Goal: Information Seeking & Learning: Learn about a topic

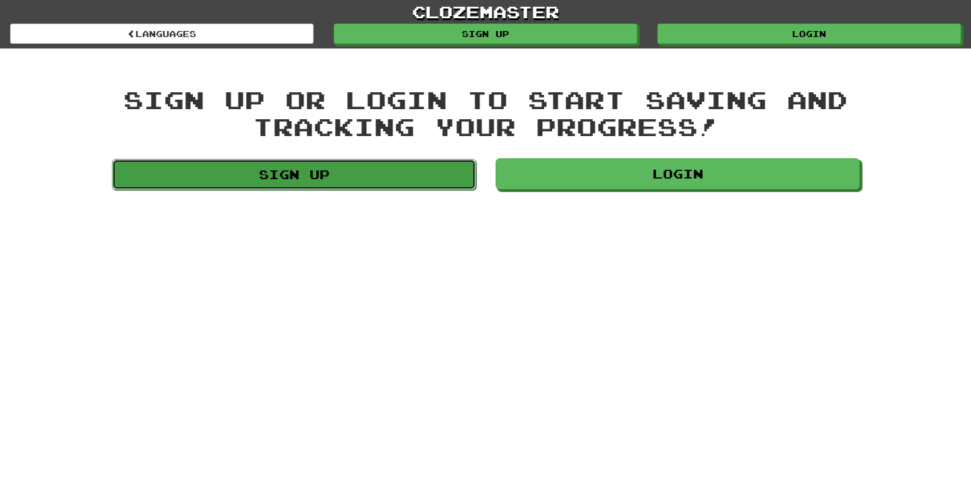
click at [225, 167] on link "Sign up" at bounding box center [294, 174] width 364 height 31
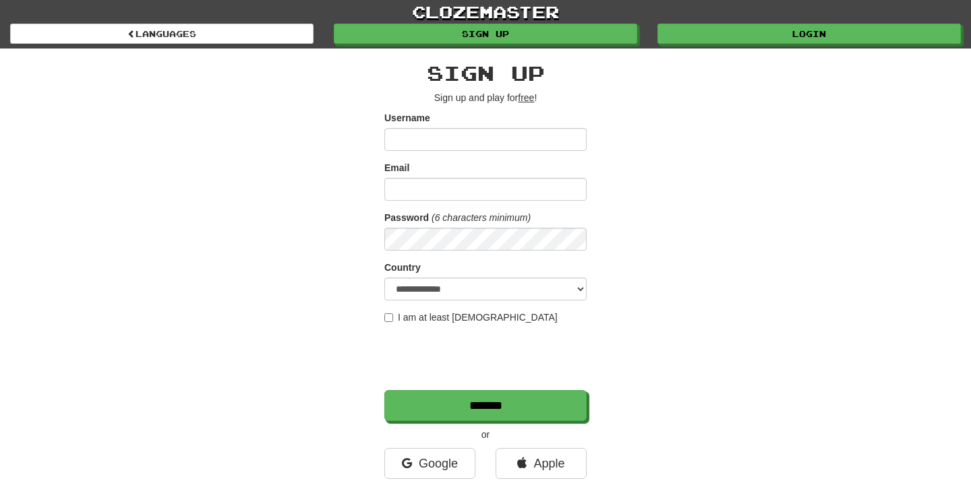
type input "**********"
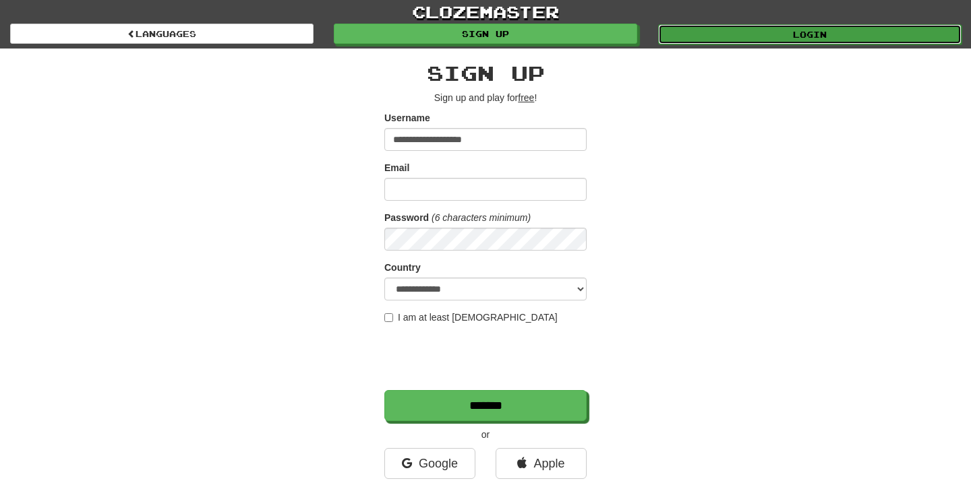
click at [822, 38] on link "Login" at bounding box center [809, 34] width 303 height 20
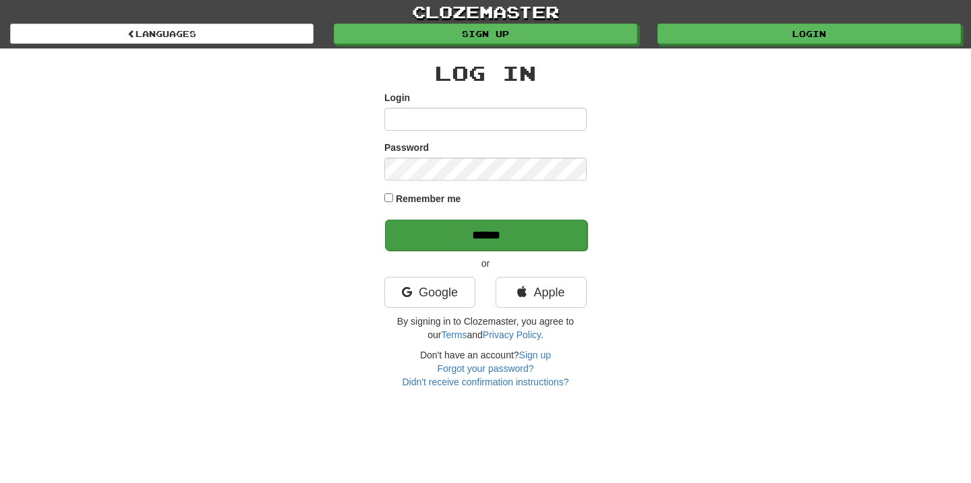
type input "**********"
click at [508, 242] on input "******" at bounding box center [486, 235] width 202 height 31
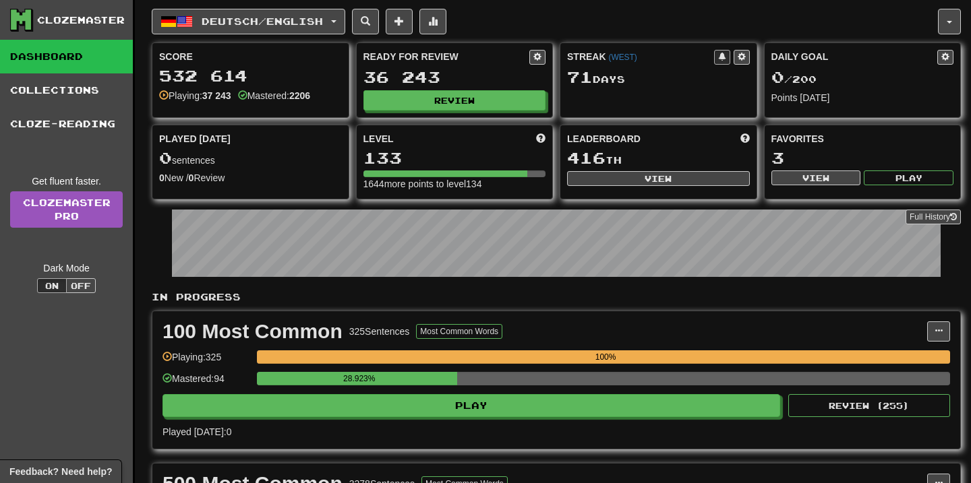
click at [495, 117] on div "Ready for Review 36 243 Review" at bounding box center [455, 80] width 196 height 74
click at [494, 110] on div "Ready for Review 36 243 Review" at bounding box center [455, 80] width 196 height 74
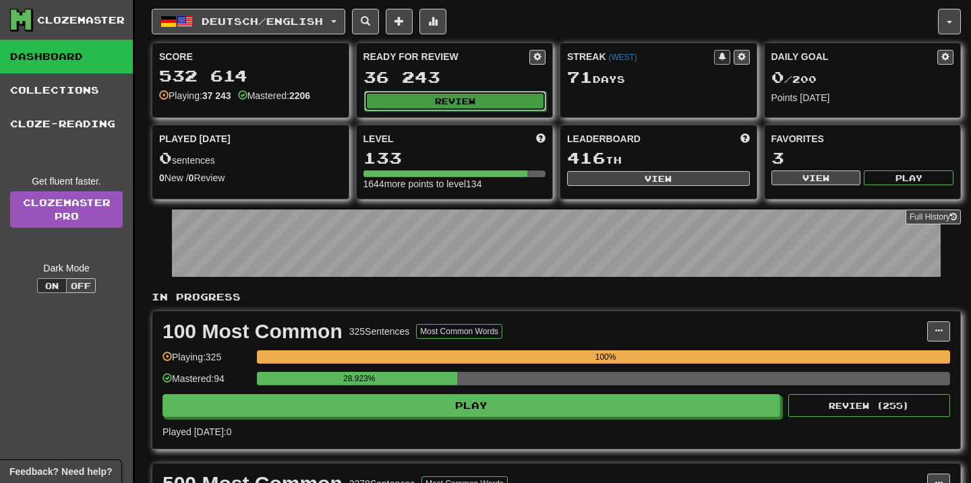
click at [494, 107] on button "Review" at bounding box center [455, 101] width 183 height 20
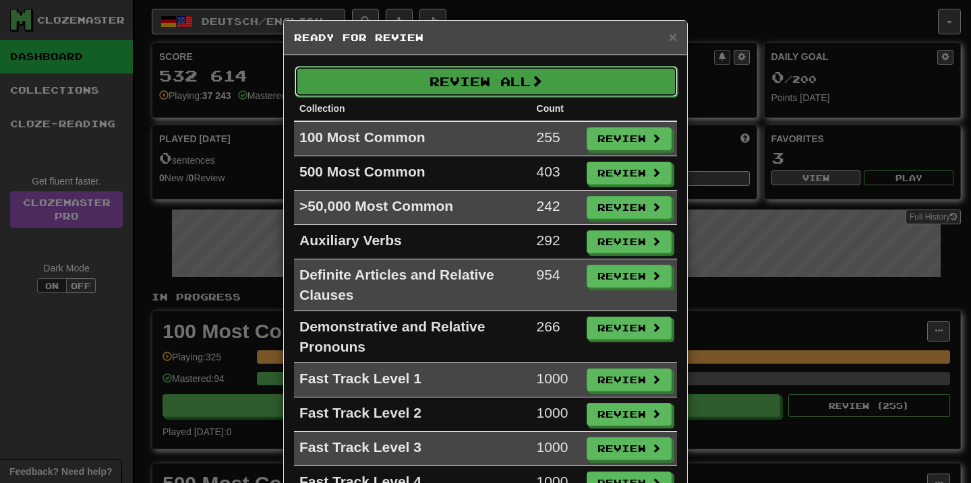
click at [457, 86] on button "Review All" at bounding box center [486, 81] width 383 height 31
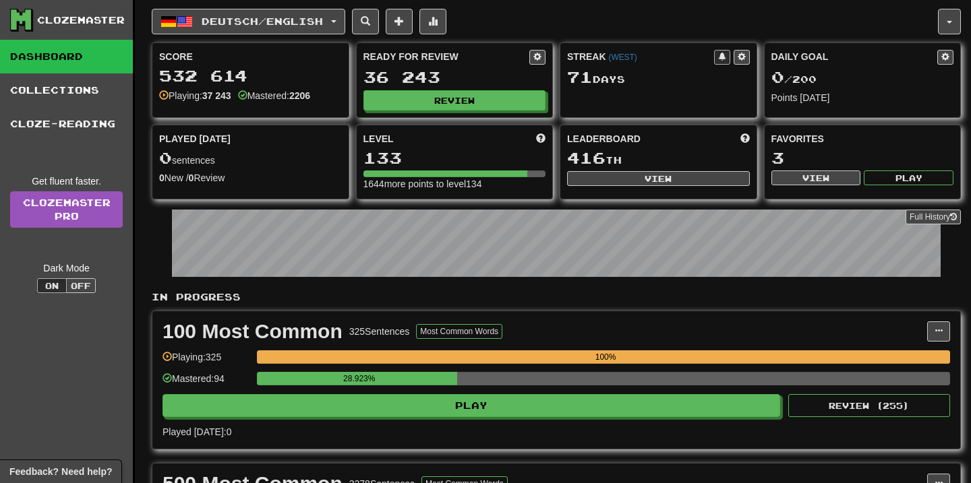
select select "**"
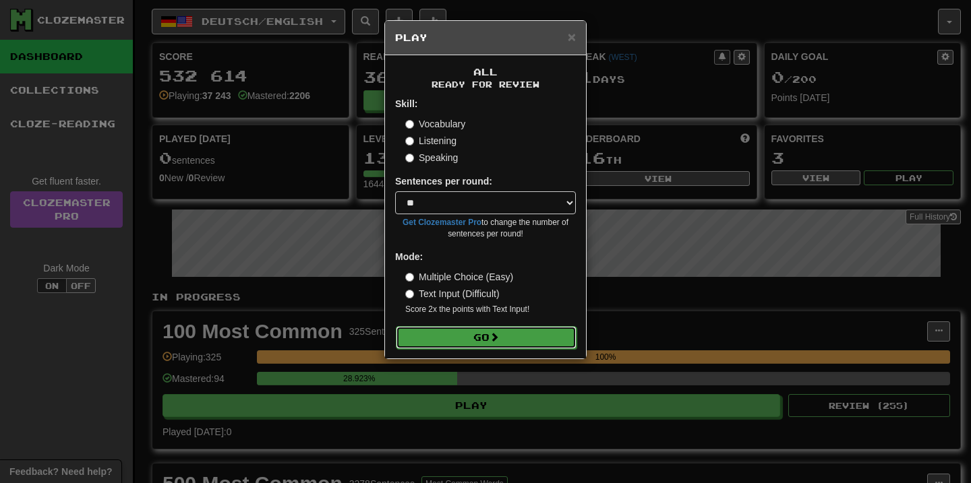
click at [494, 341] on span at bounding box center [494, 336] width 9 height 9
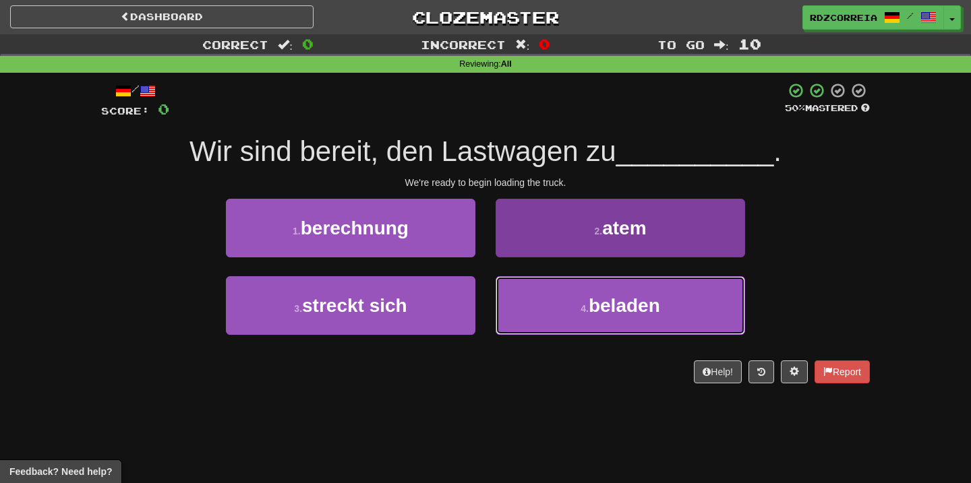
click at [583, 305] on small "4 ." at bounding box center [585, 308] width 8 height 11
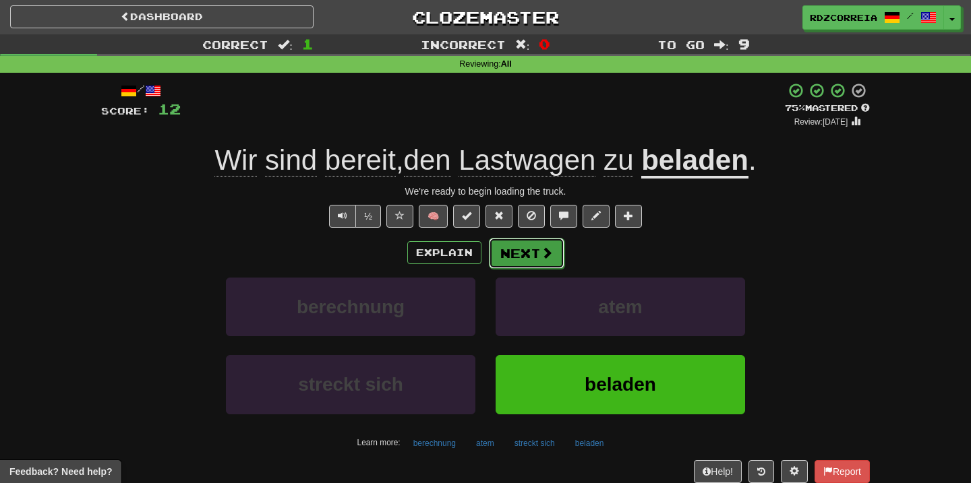
click at [517, 264] on button "Next" at bounding box center [527, 253] width 76 height 31
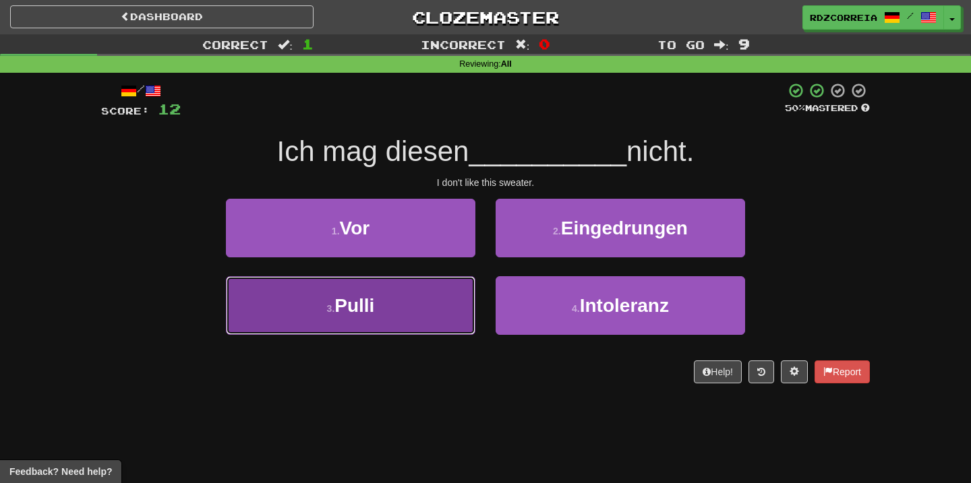
click at [447, 306] on button "3 . Pulli" at bounding box center [350, 305] width 249 height 59
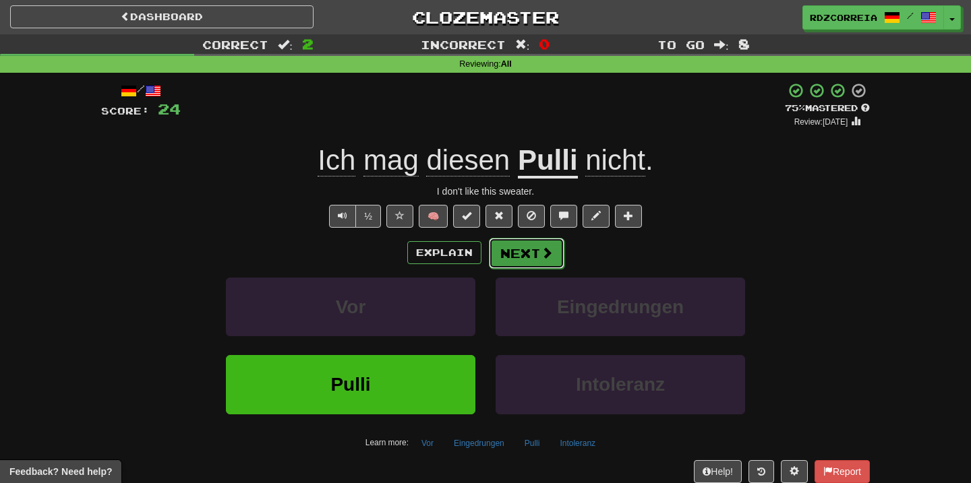
click at [531, 251] on button "Next" at bounding box center [527, 253] width 76 height 31
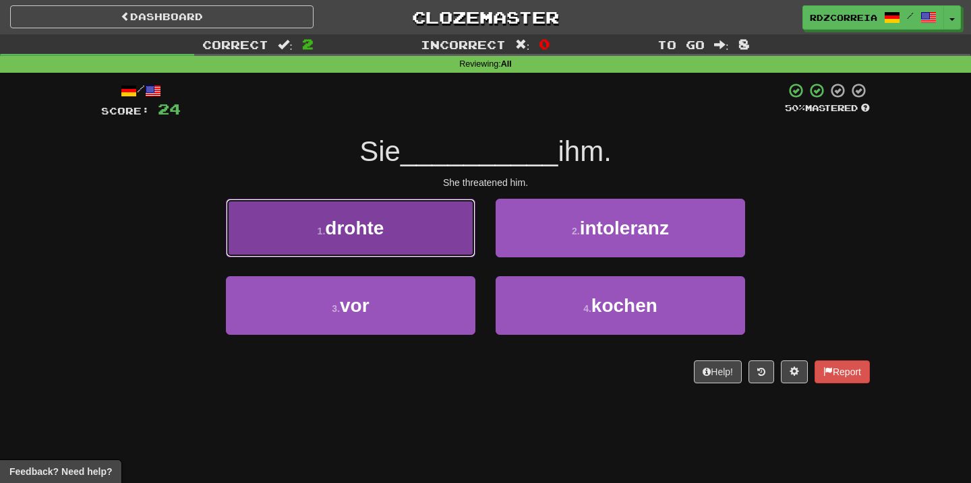
click at [414, 249] on button "1 . drohte" at bounding box center [350, 228] width 249 height 59
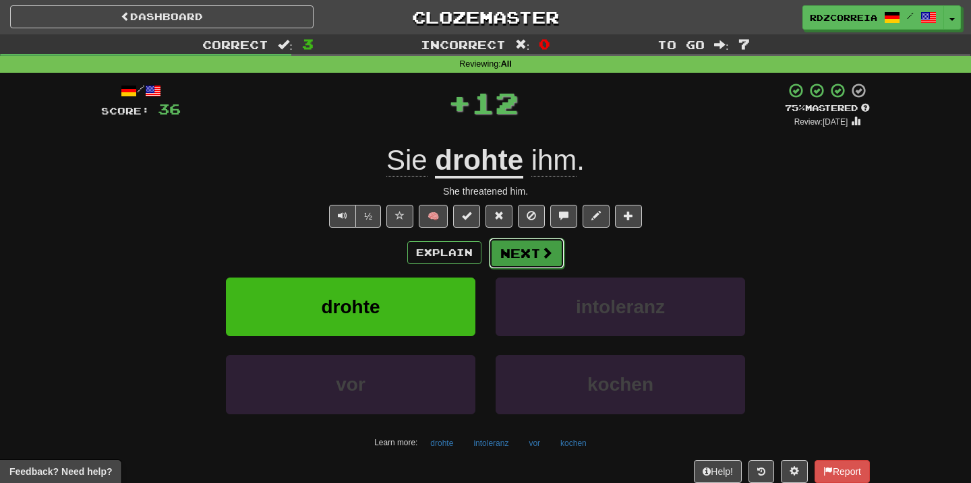
click at [517, 257] on button "Next" at bounding box center [527, 253] width 76 height 31
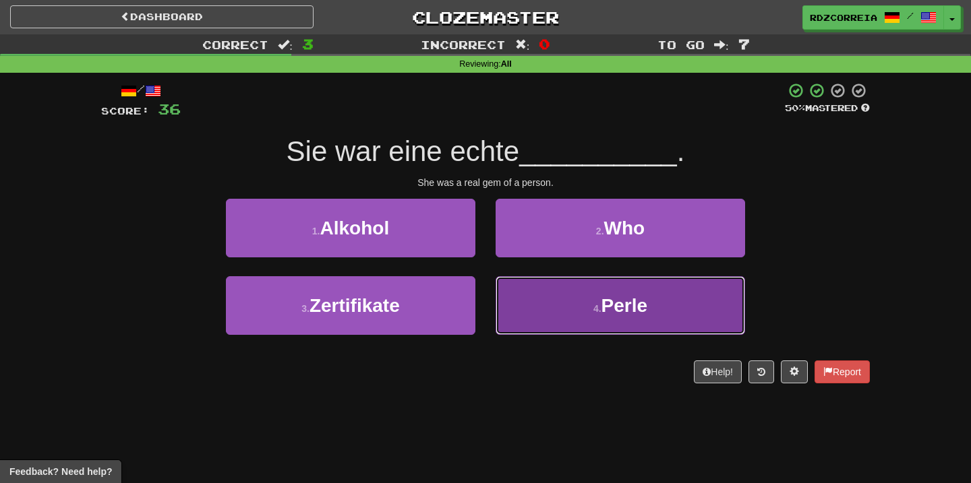
click at [548, 295] on button "4 . Perle" at bounding box center [620, 305] width 249 height 59
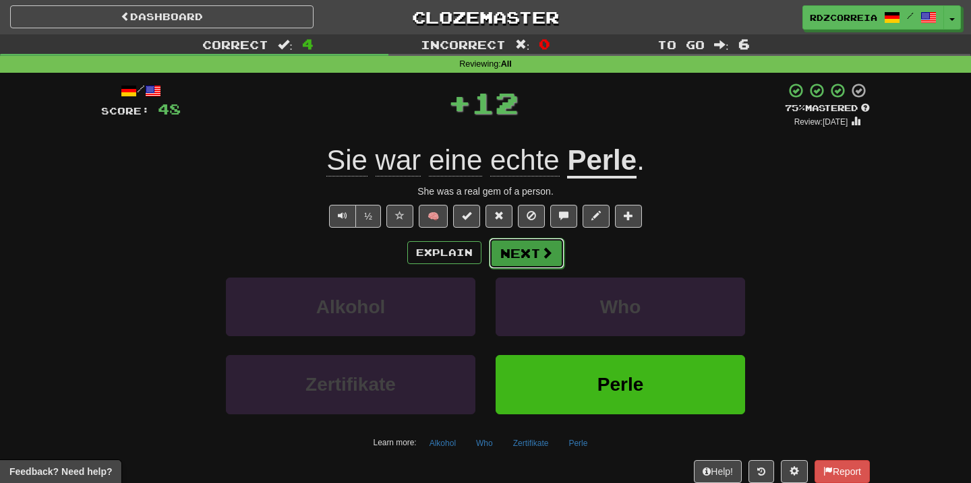
click at [528, 252] on button "Next" at bounding box center [527, 253] width 76 height 31
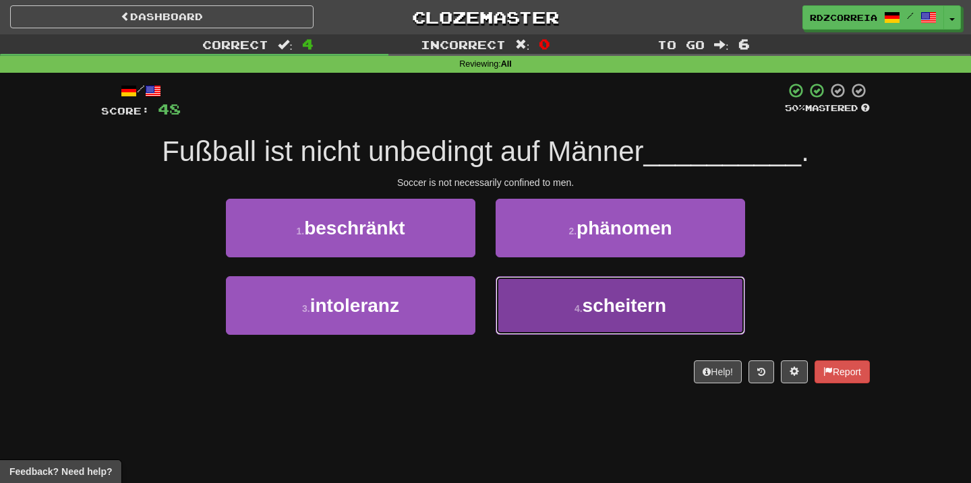
click at [553, 285] on button "4 . scheitern" at bounding box center [620, 305] width 249 height 59
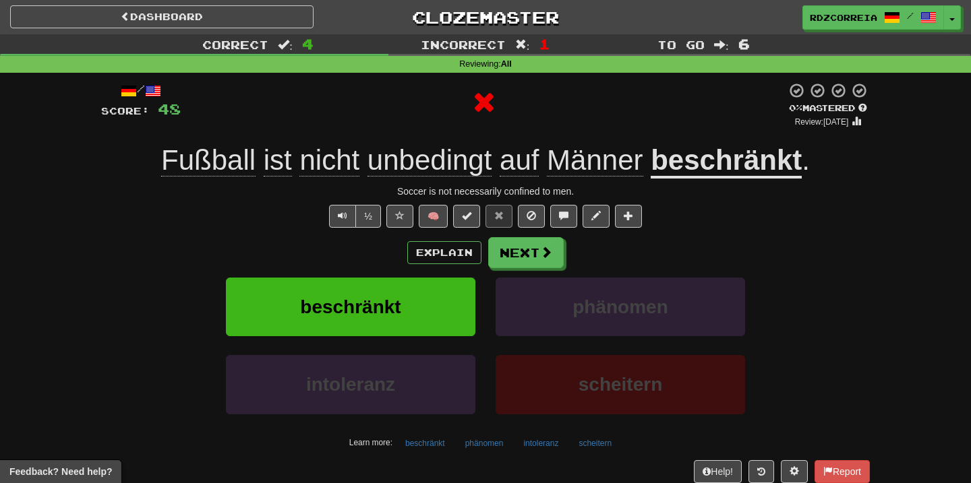
click at [504, 235] on div "/ Score: 48 0 % Mastered Review: 2025-09-14 Fußball ist nicht unbedingt auf Män…" at bounding box center [485, 293] width 769 height 423
click at [510, 247] on button "Next" at bounding box center [527, 253] width 76 height 31
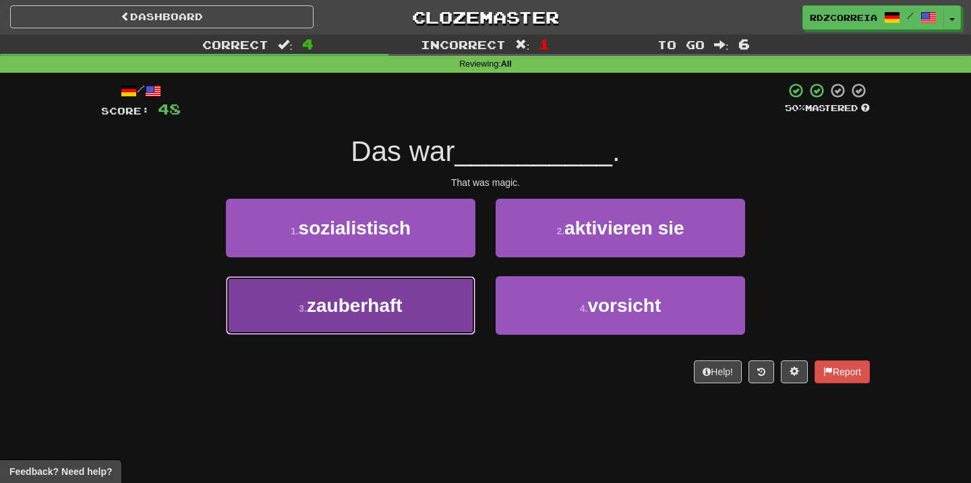
click at [415, 297] on button "3 . zauberhaft" at bounding box center [350, 305] width 249 height 59
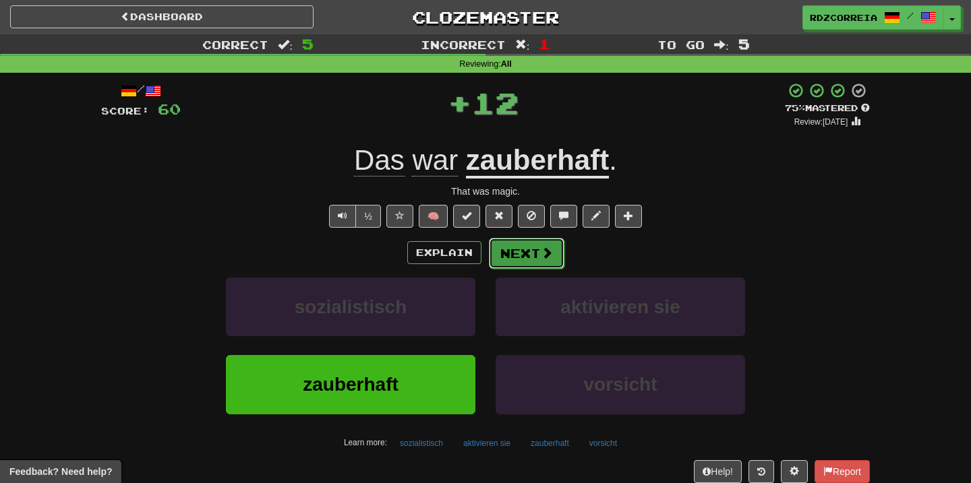
click at [525, 257] on button "Next" at bounding box center [527, 253] width 76 height 31
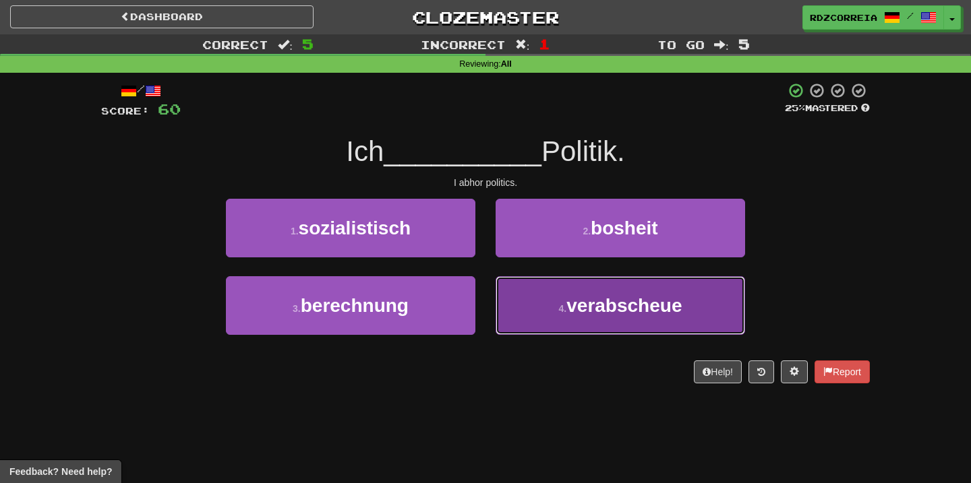
click at [553, 324] on button "4 . verabscheue" at bounding box center [620, 305] width 249 height 59
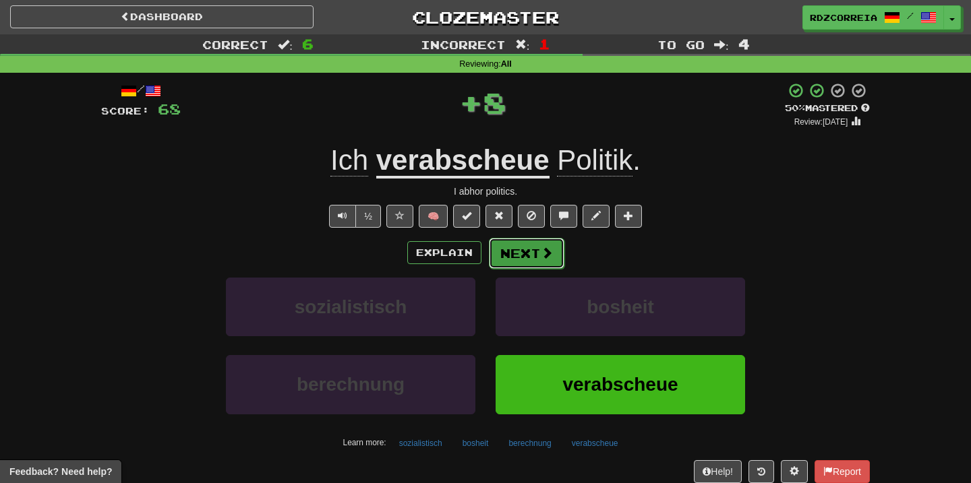
click at [512, 247] on button "Next" at bounding box center [527, 253] width 76 height 31
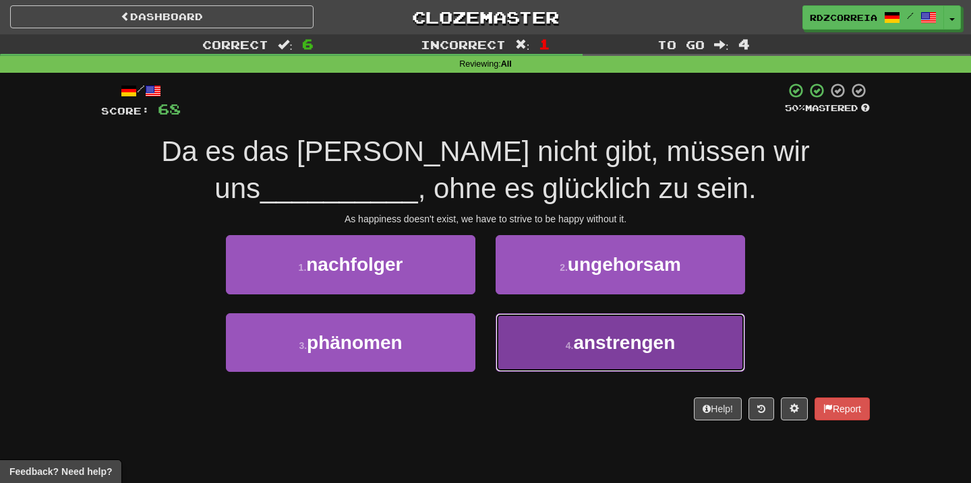
click at [547, 337] on button "4 . anstrengen" at bounding box center [620, 343] width 249 height 59
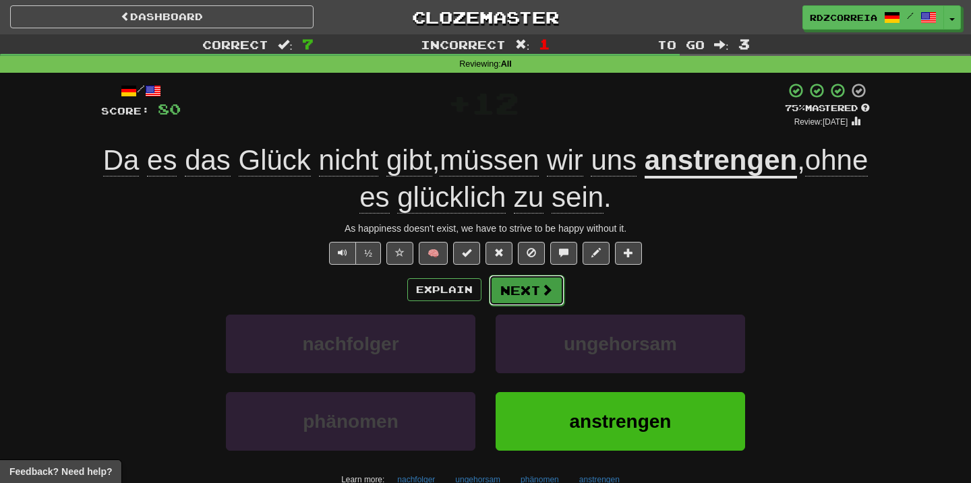
click at [534, 279] on button "Next" at bounding box center [527, 290] width 76 height 31
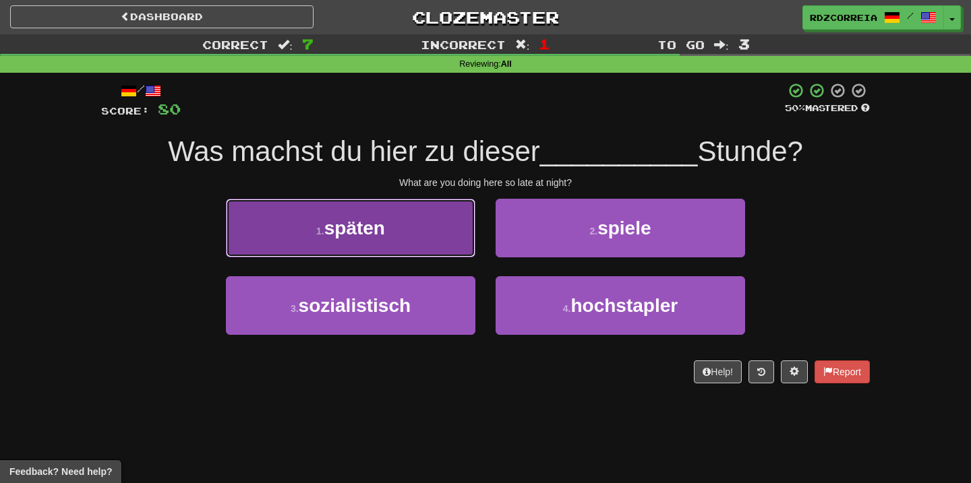
click at [414, 245] on button "1 . späten" at bounding box center [350, 228] width 249 height 59
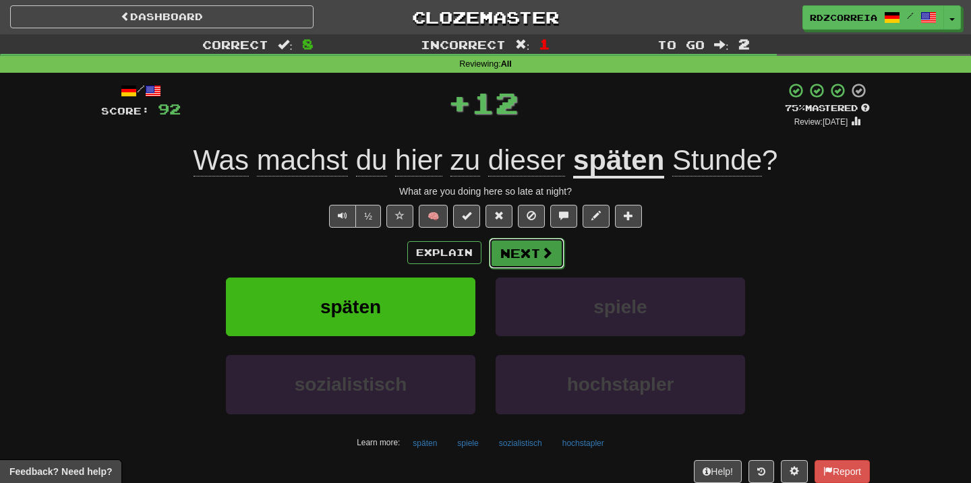
click at [535, 254] on button "Next" at bounding box center [527, 253] width 76 height 31
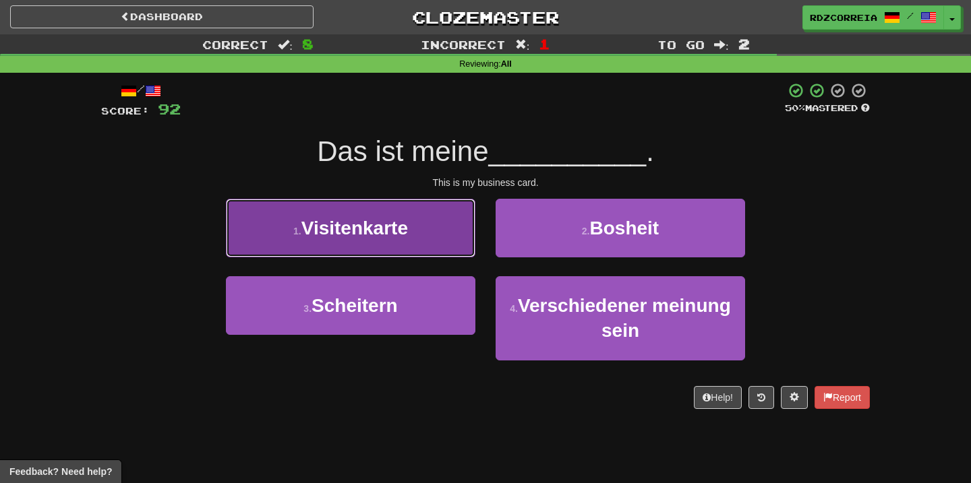
click at [408, 218] on span "Visitenkarte" at bounding box center [354, 228] width 107 height 21
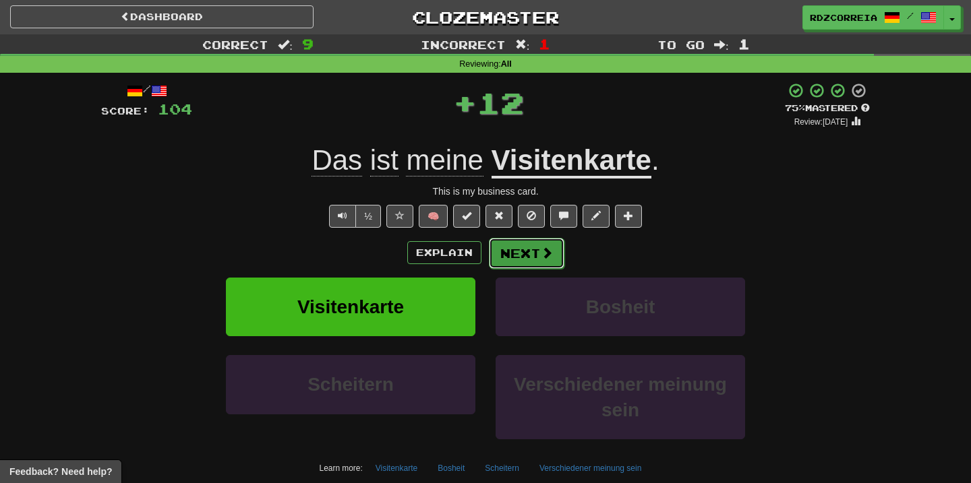
click at [528, 258] on button "Next" at bounding box center [527, 253] width 76 height 31
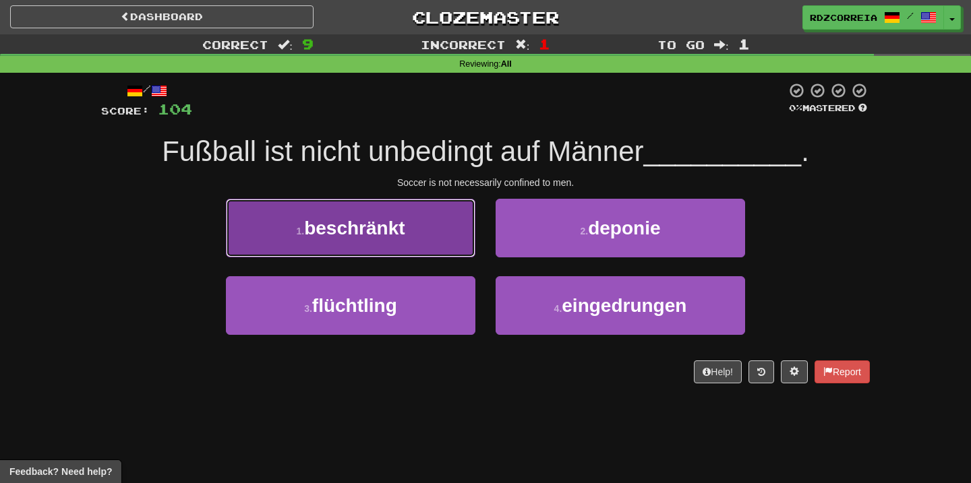
click at [442, 233] on button "1 . beschränkt" at bounding box center [350, 228] width 249 height 59
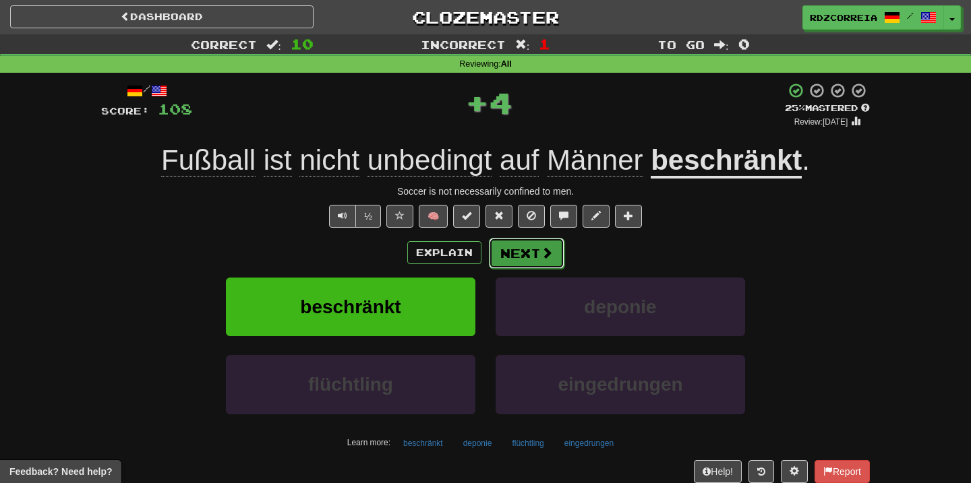
click at [531, 253] on button "Next" at bounding box center [527, 253] width 76 height 31
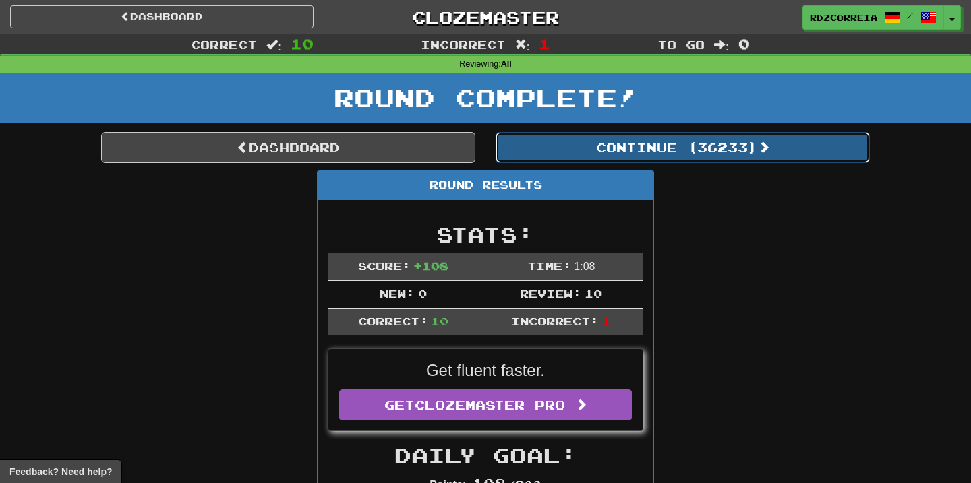
click at [627, 142] on button "Continue ( 36233 )" at bounding box center [683, 147] width 374 height 31
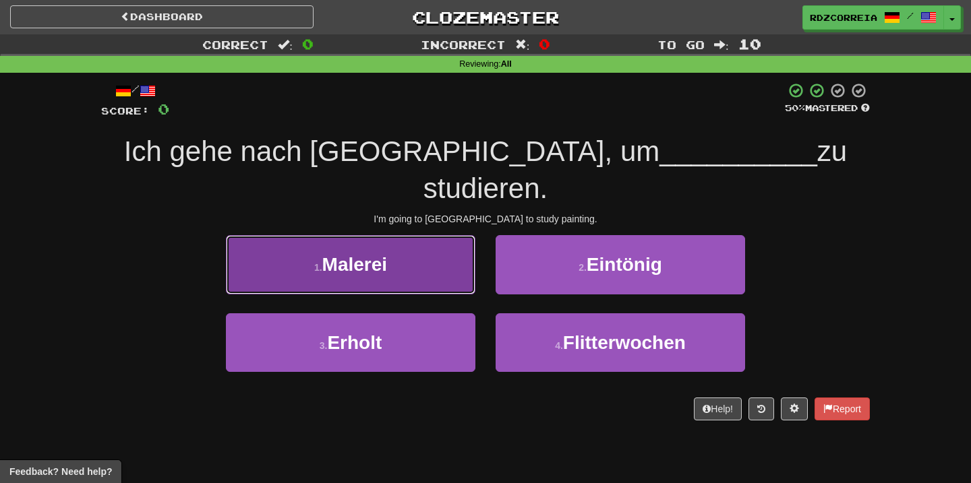
click at [408, 235] on button "1 . Malerei" at bounding box center [350, 264] width 249 height 59
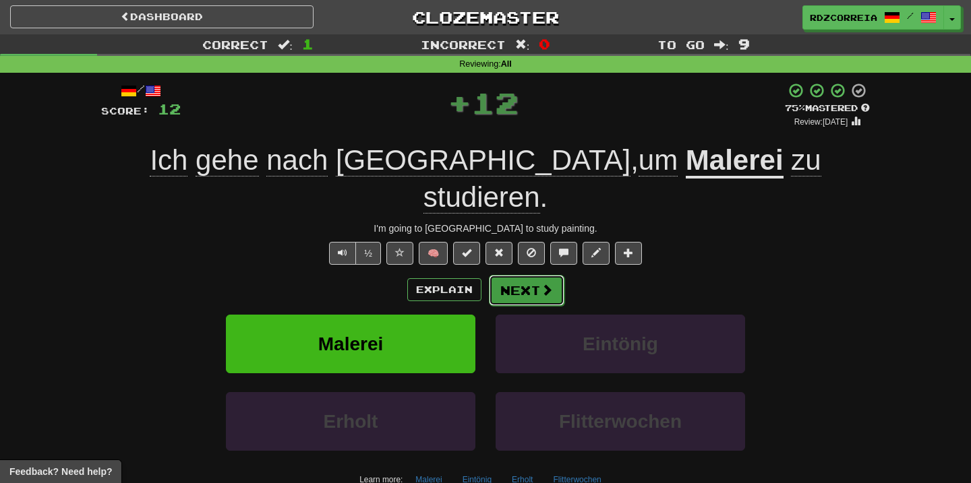
click at [513, 275] on button "Next" at bounding box center [527, 290] width 76 height 31
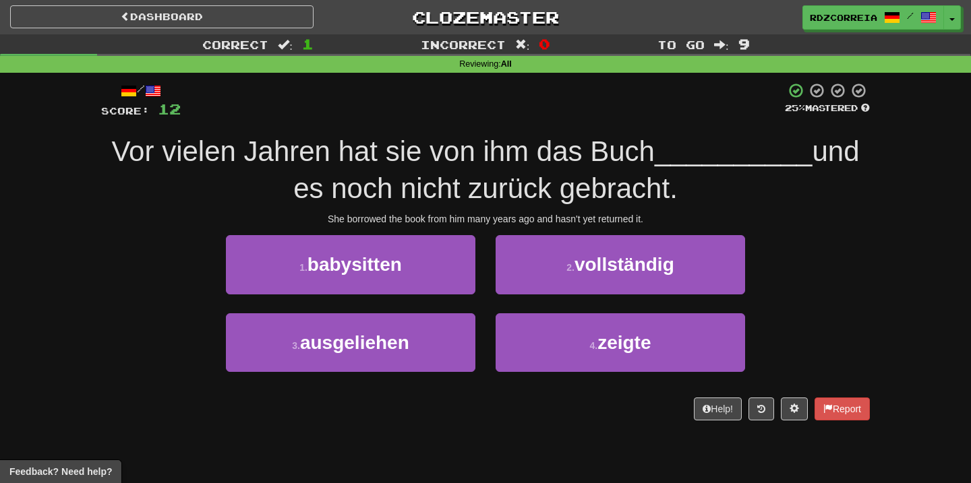
click at [349, 376] on div "3 . ausgeliehen" at bounding box center [351, 353] width 270 height 78
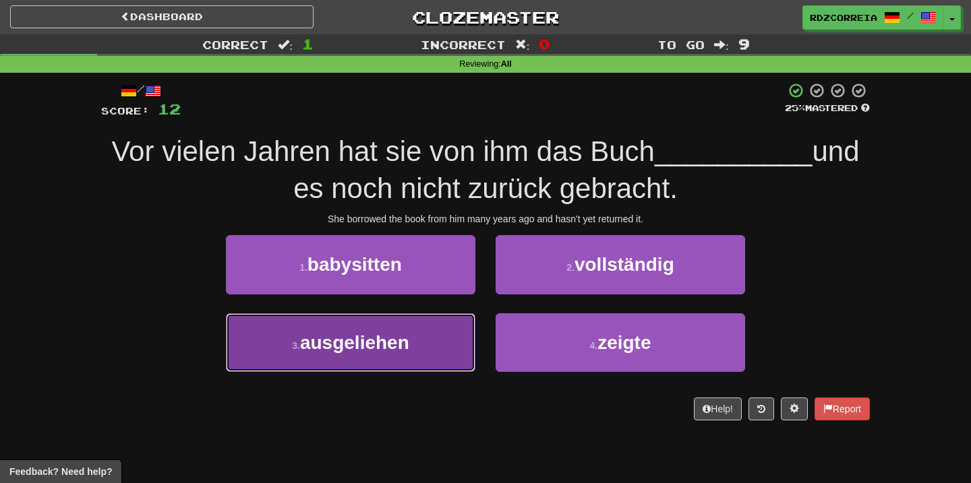
click at [376, 361] on button "3 . ausgeliehen" at bounding box center [350, 343] width 249 height 59
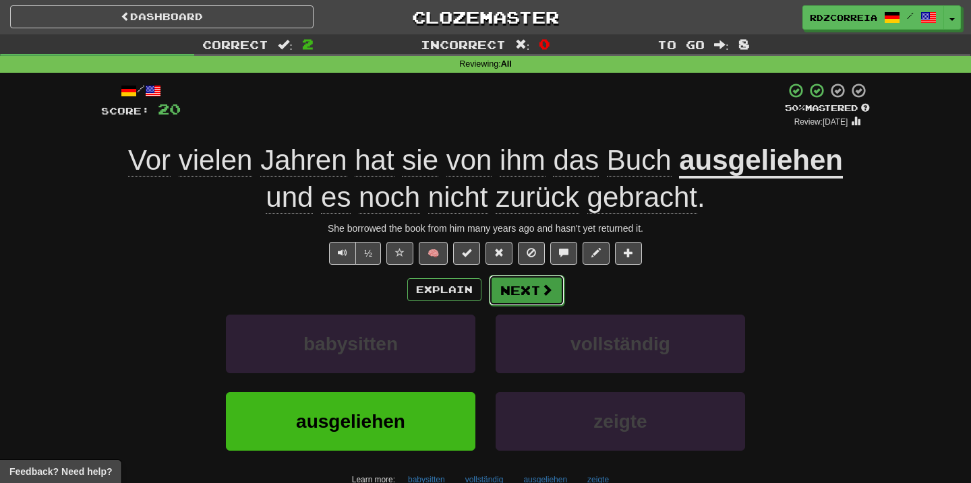
click at [528, 291] on button "Next" at bounding box center [527, 290] width 76 height 31
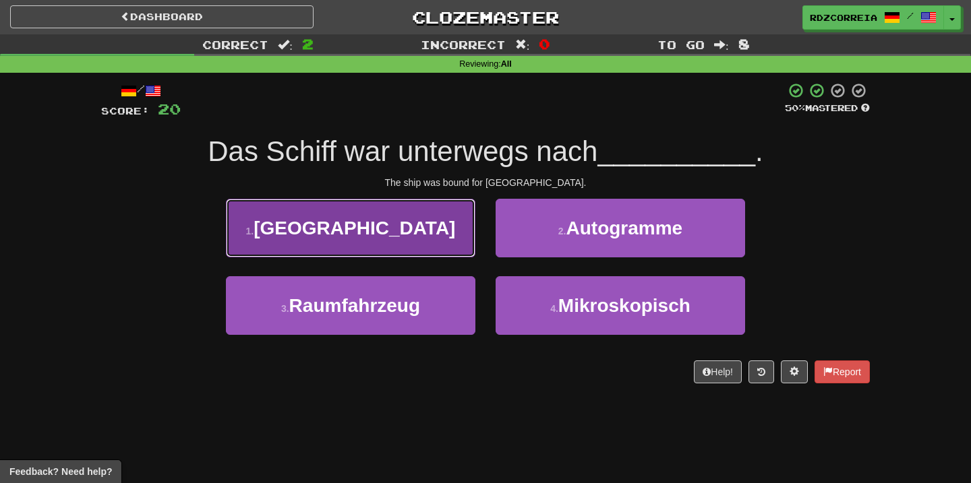
click at [454, 234] on button "1 . Kairo" at bounding box center [350, 228] width 249 height 59
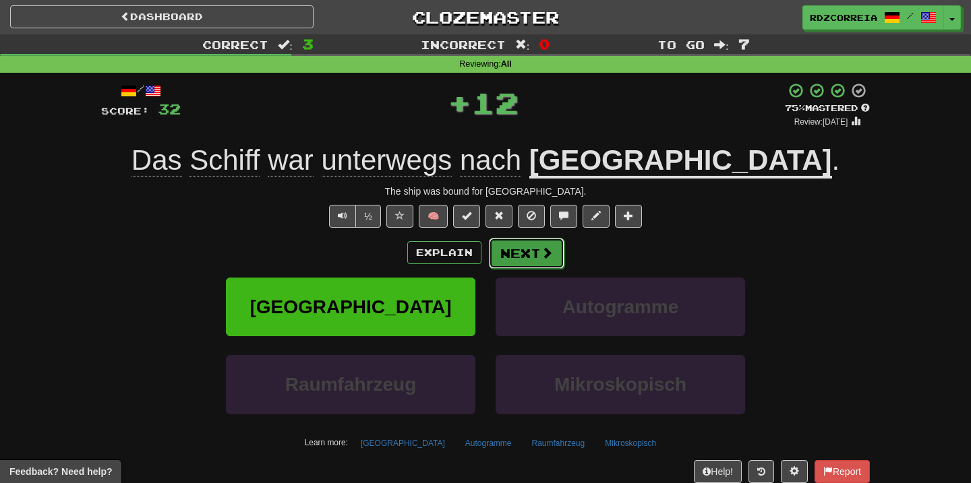
click at [523, 258] on button "Next" at bounding box center [527, 253] width 76 height 31
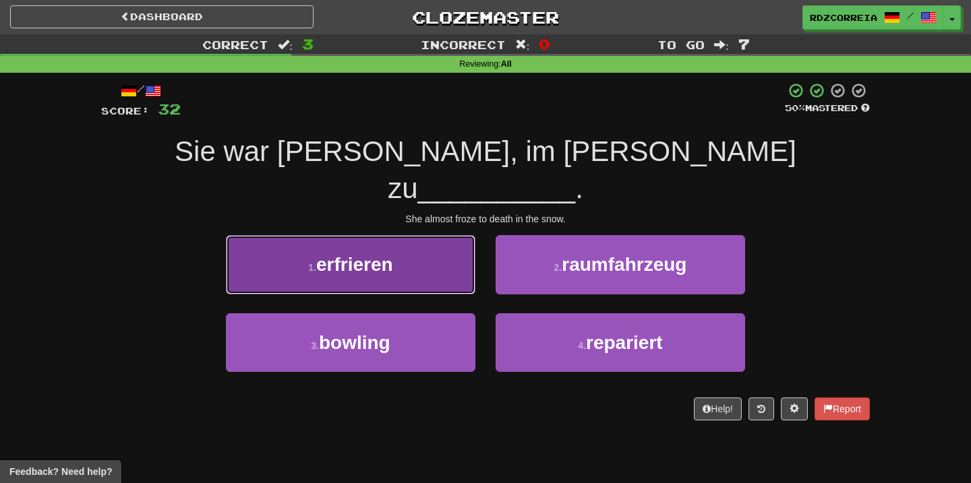
click at [377, 240] on button "1 . erfrieren" at bounding box center [350, 264] width 249 height 59
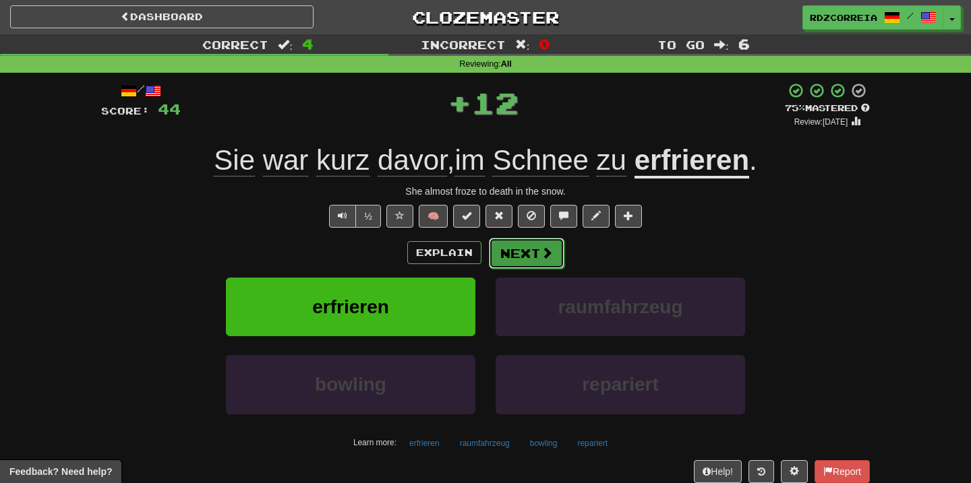
click at [523, 250] on button "Next" at bounding box center [527, 253] width 76 height 31
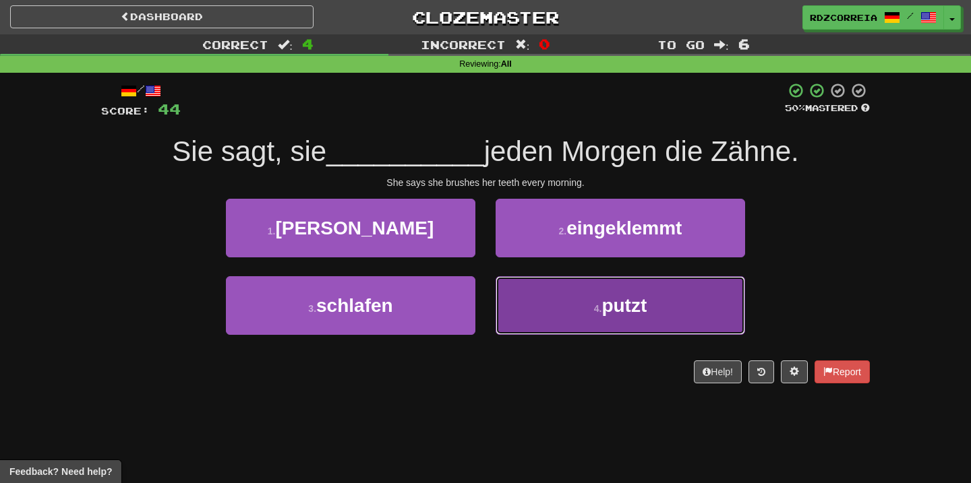
click at [581, 293] on button "4 . putzt" at bounding box center [620, 305] width 249 height 59
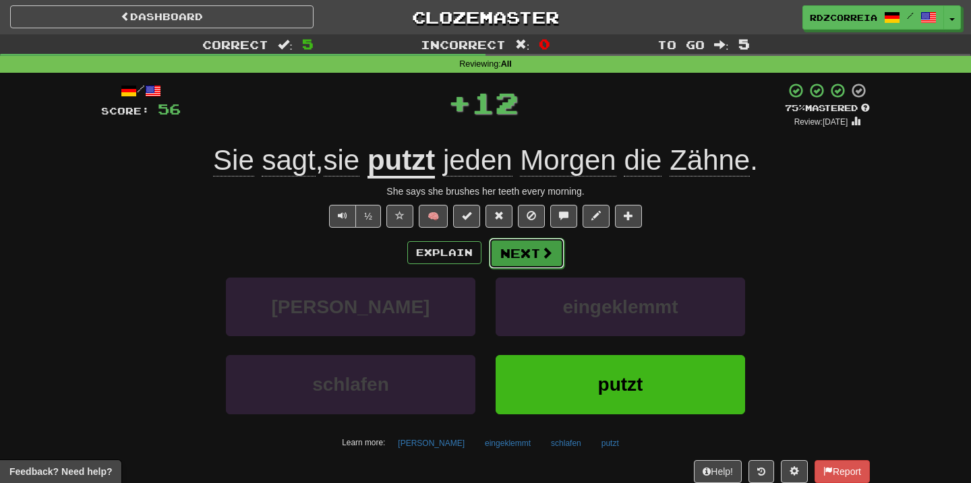
click at [546, 254] on span at bounding box center [547, 253] width 12 height 12
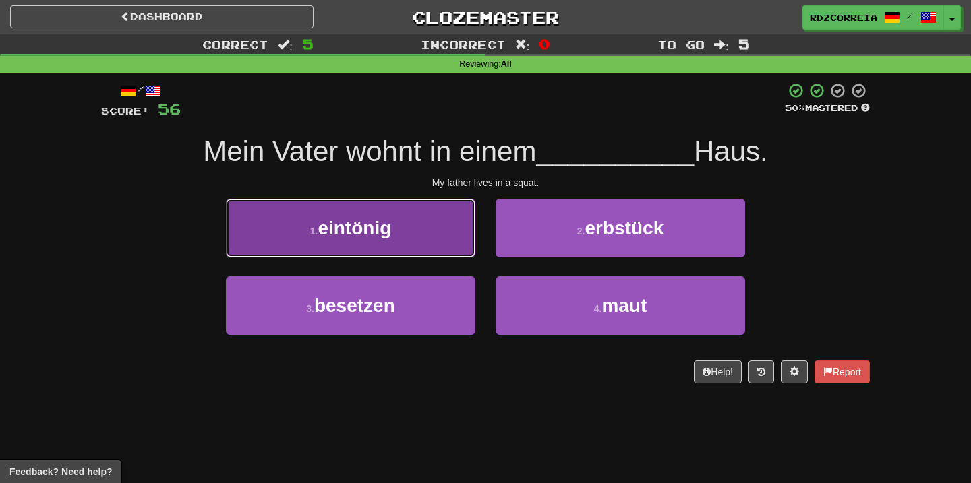
click at [442, 227] on button "1 . eintönig" at bounding box center [350, 228] width 249 height 59
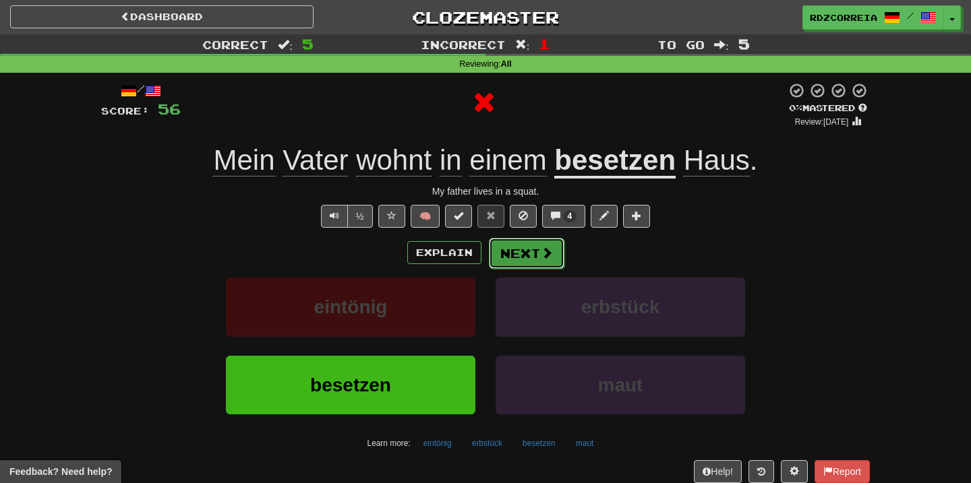
click at [550, 252] on span at bounding box center [547, 253] width 12 height 12
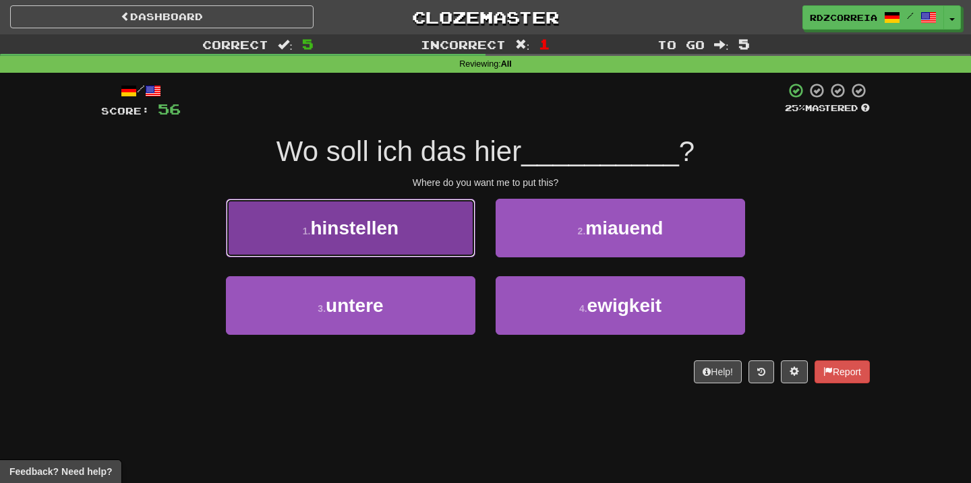
click at [417, 229] on button "1 . hinstellen" at bounding box center [350, 228] width 249 height 59
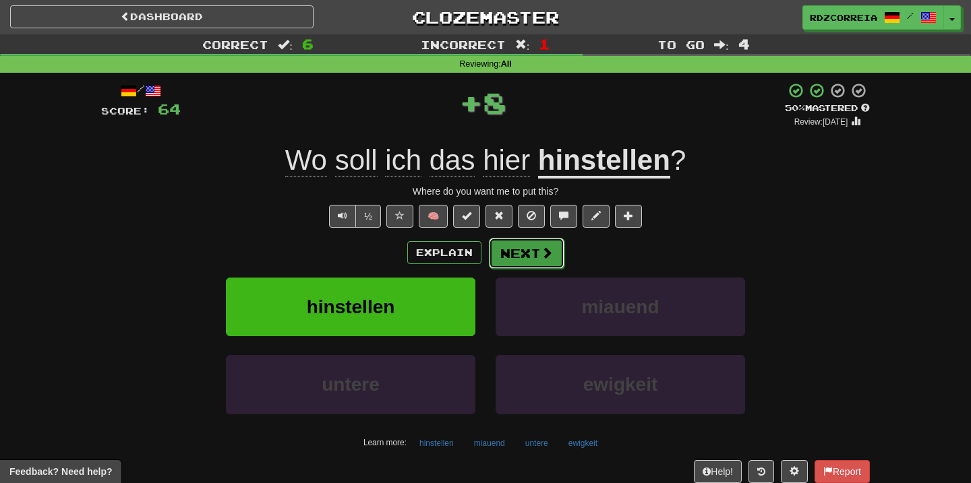
click at [527, 258] on button "Next" at bounding box center [527, 253] width 76 height 31
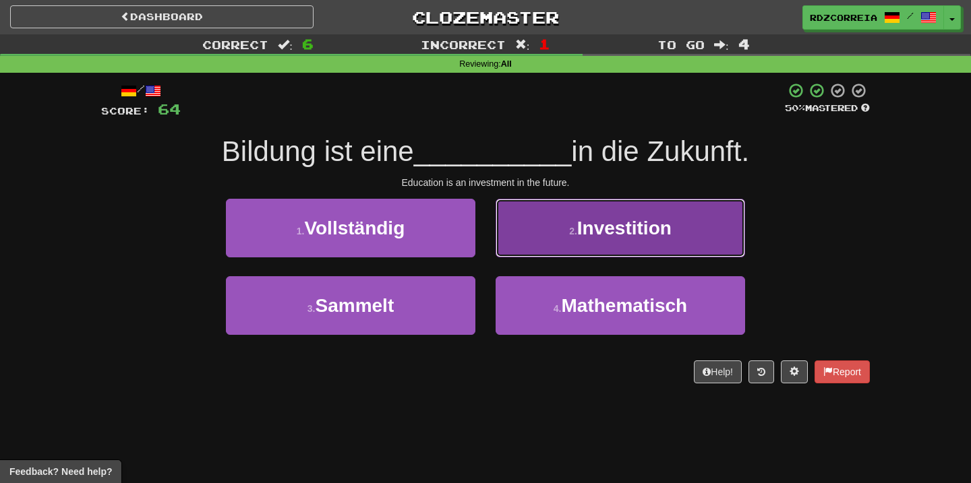
click at [573, 235] on small "2 ." at bounding box center [573, 231] width 8 height 11
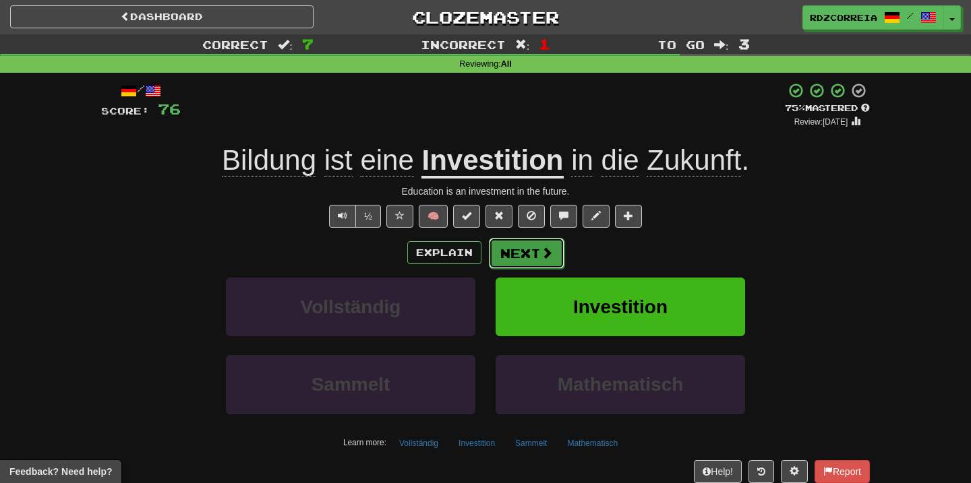
click at [534, 253] on button "Next" at bounding box center [527, 253] width 76 height 31
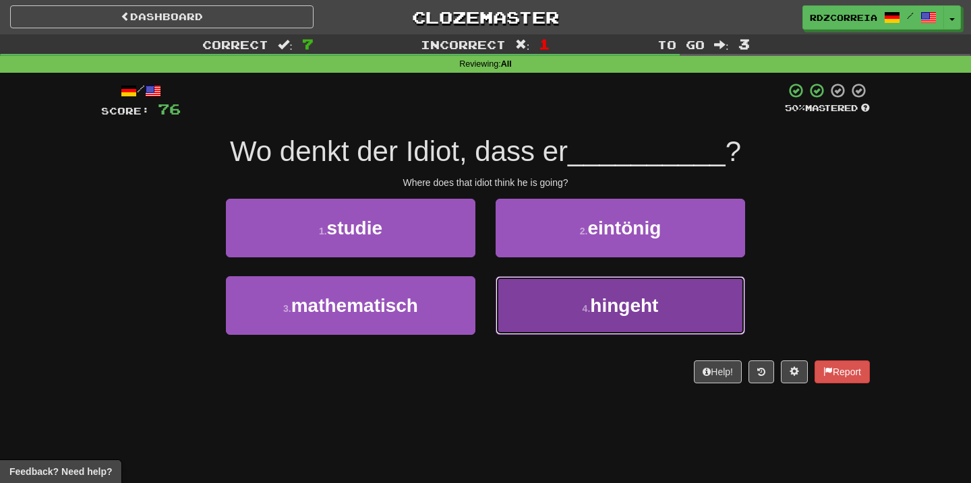
click at [532, 297] on button "4 . hingeht" at bounding box center [620, 305] width 249 height 59
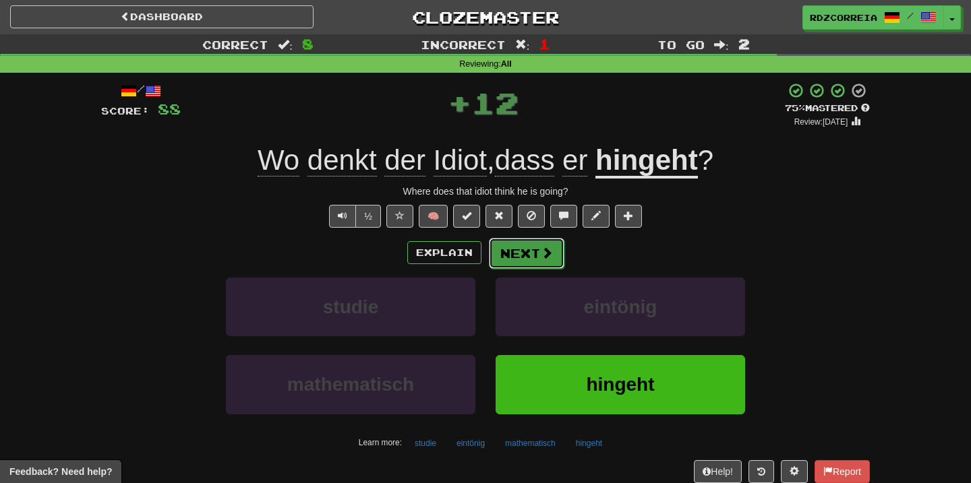
click at [528, 252] on button "Next" at bounding box center [527, 253] width 76 height 31
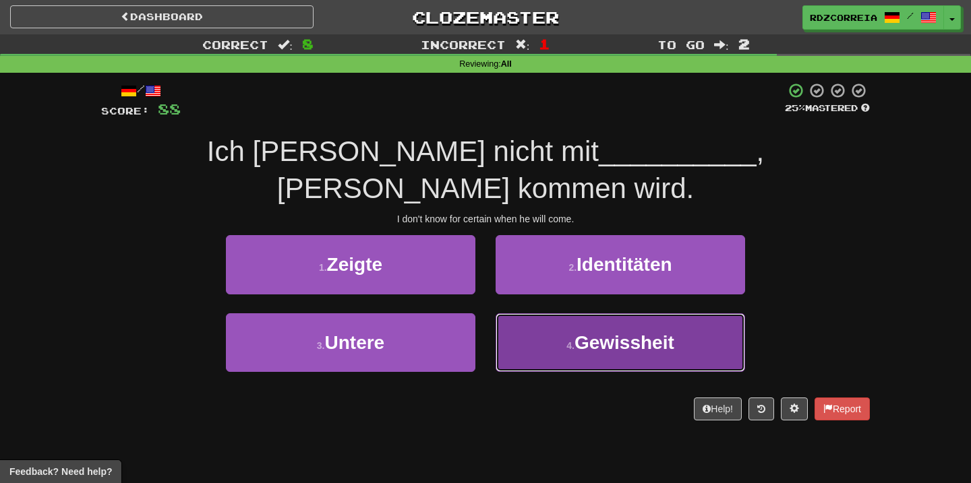
click at [605, 320] on button "4 . Gewissheit" at bounding box center [620, 343] width 249 height 59
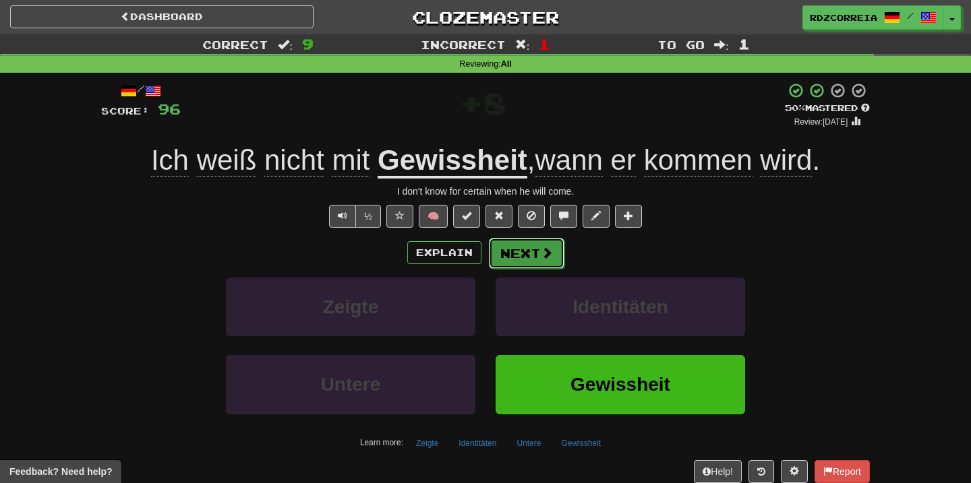
click at [548, 254] on span at bounding box center [547, 253] width 12 height 12
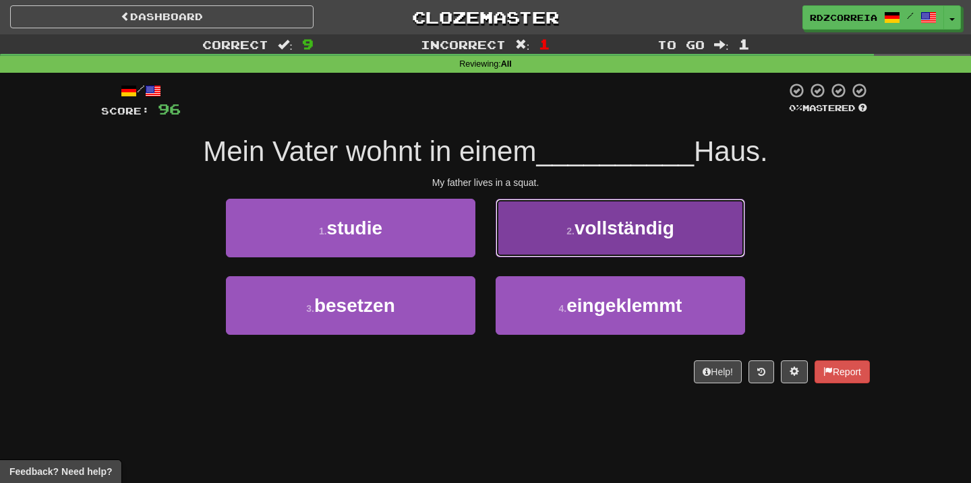
click at [570, 252] on button "2 . vollständig" at bounding box center [620, 228] width 249 height 59
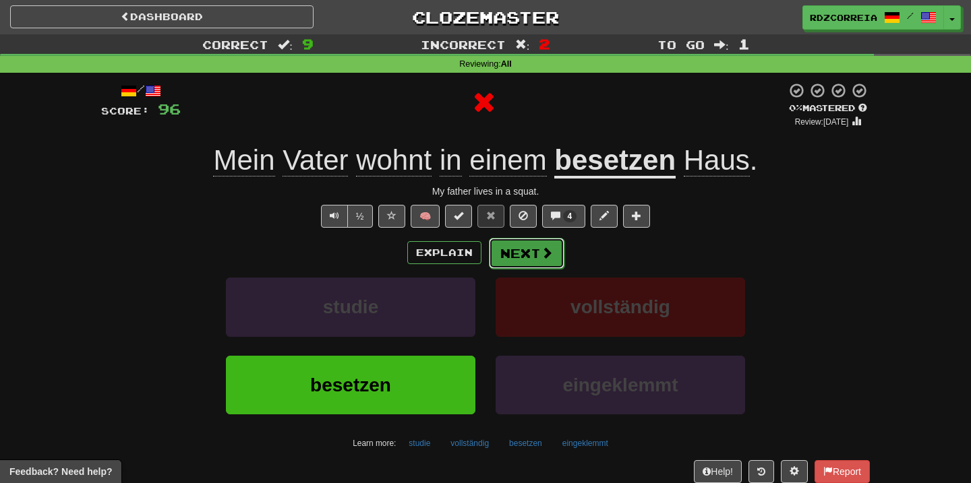
click at [527, 251] on button "Next" at bounding box center [527, 253] width 76 height 31
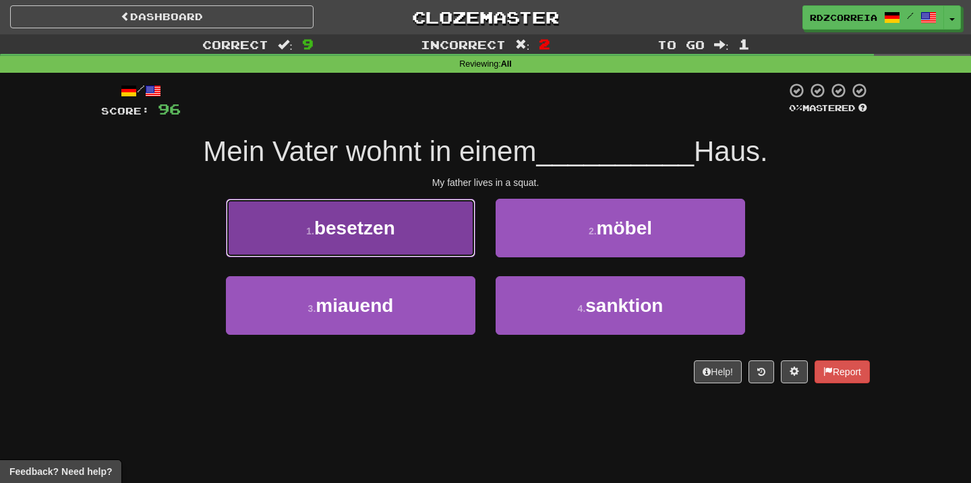
click at [414, 246] on button "1 . besetzen" at bounding box center [350, 228] width 249 height 59
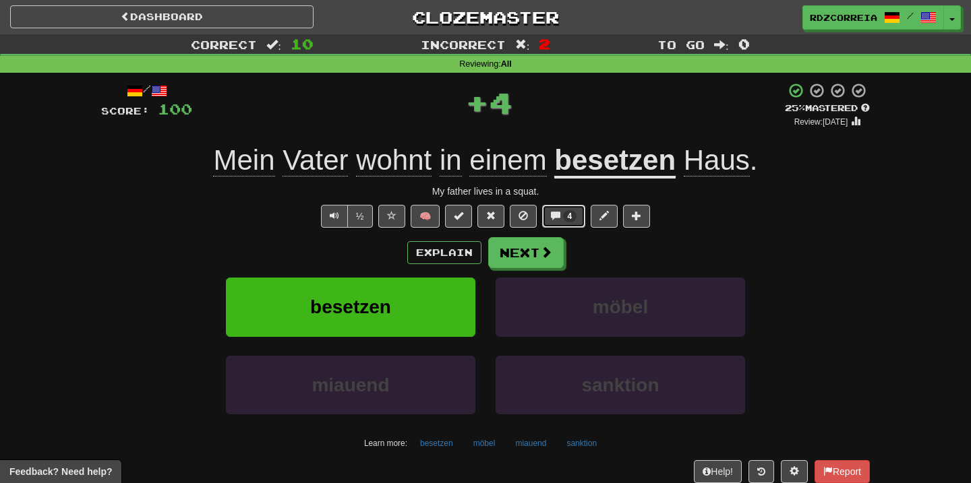
click at [568, 216] on span "4" at bounding box center [570, 216] width 5 height 9
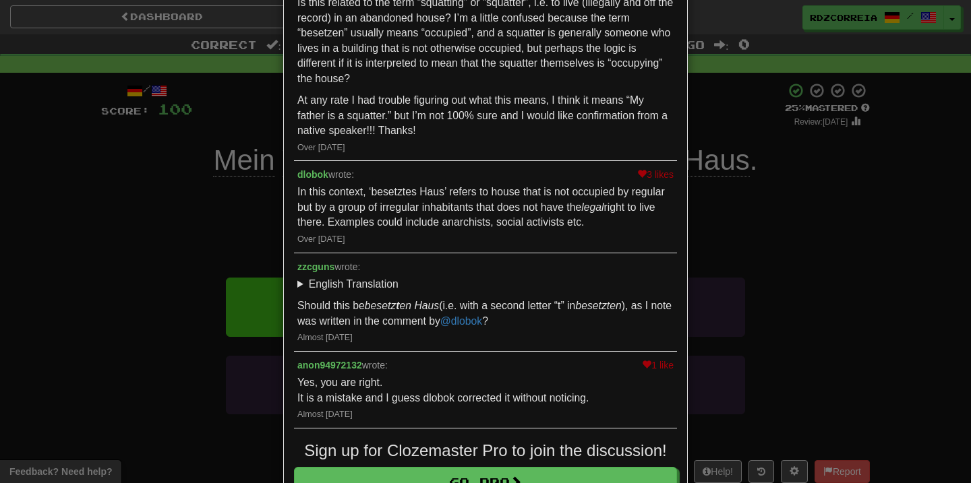
scroll to position [169, 0]
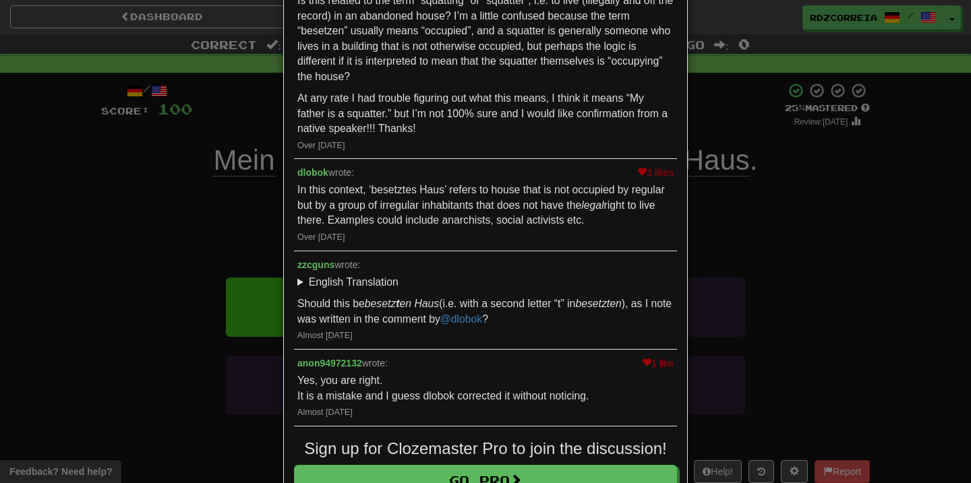
click at [256, 261] on div "× Discussion View in the forum Mein Vater wohnt in einem besetzen Haus. 1 like …" at bounding box center [485, 241] width 971 height 483
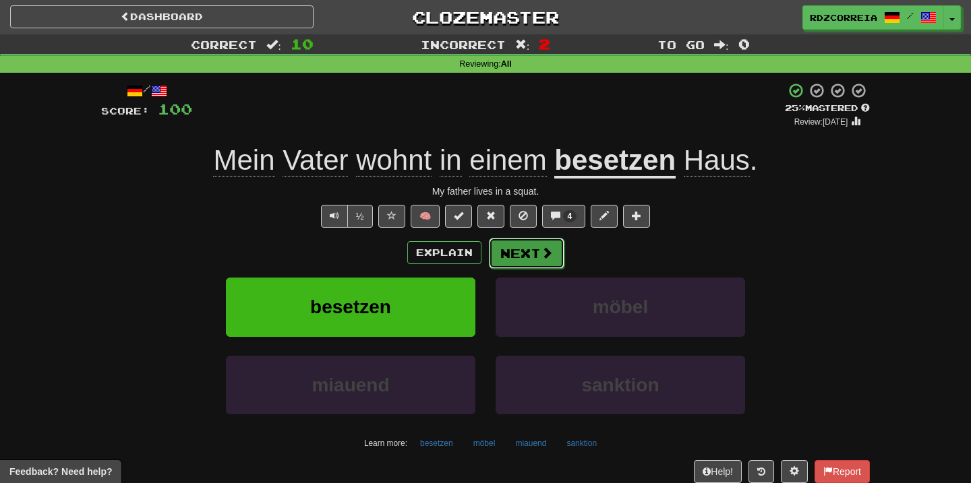
click at [521, 254] on button "Next" at bounding box center [527, 253] width 76 height 31
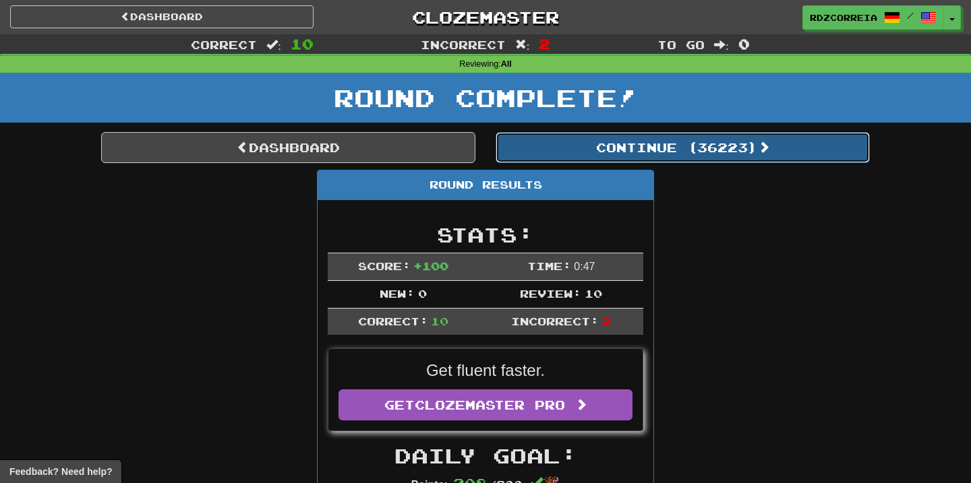
click at [601, 158] on button "Continue ( 36223 )" at bounding box center [683, 147] width 374 height 31
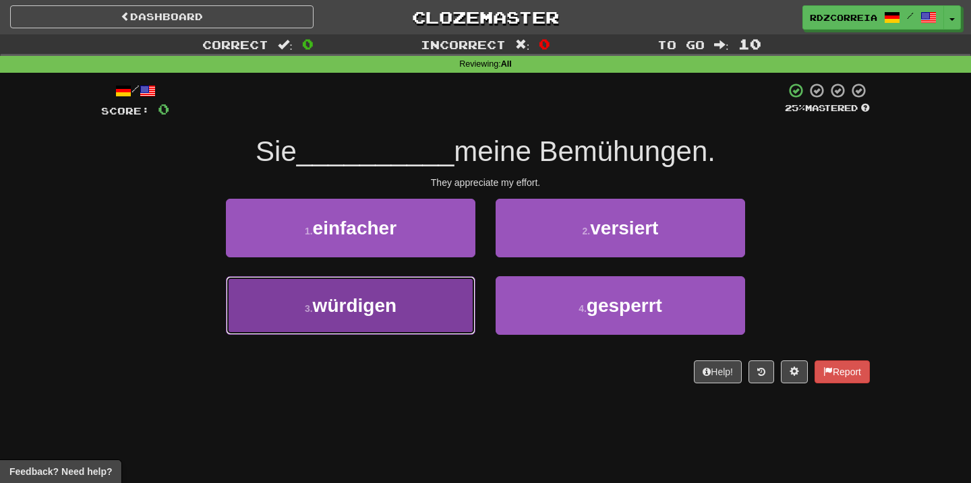
click at [378, 299] on span "würdigen" at bounding box center [355, 305] width 84 height 21
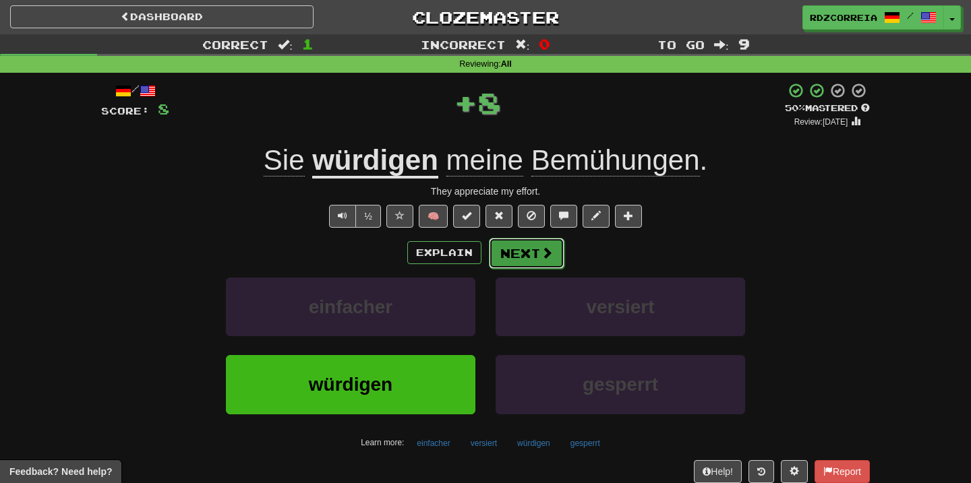
click at [498, 257] on button "Next" at bounding box center [527, 253] width 76 height 31
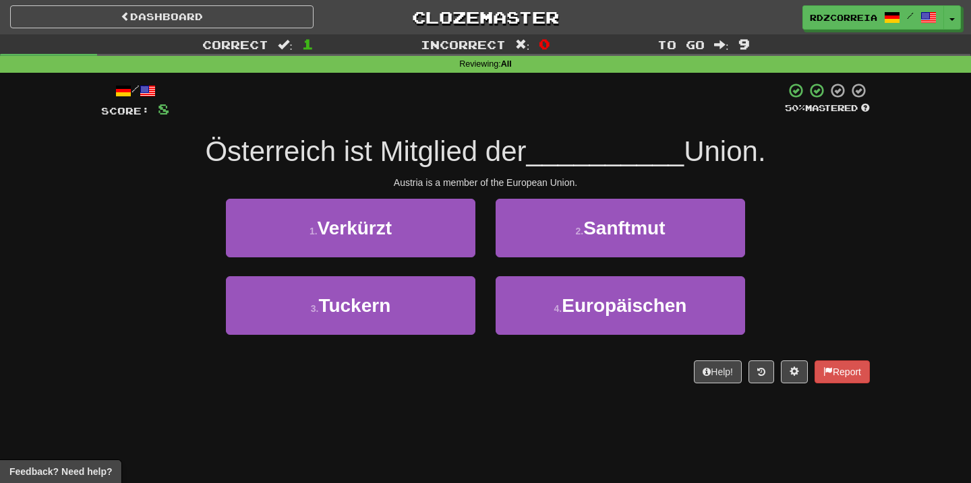
click at [580, 270] on div "2 . Sanftmut" at bounding box center [620, 238] width 270 height 78
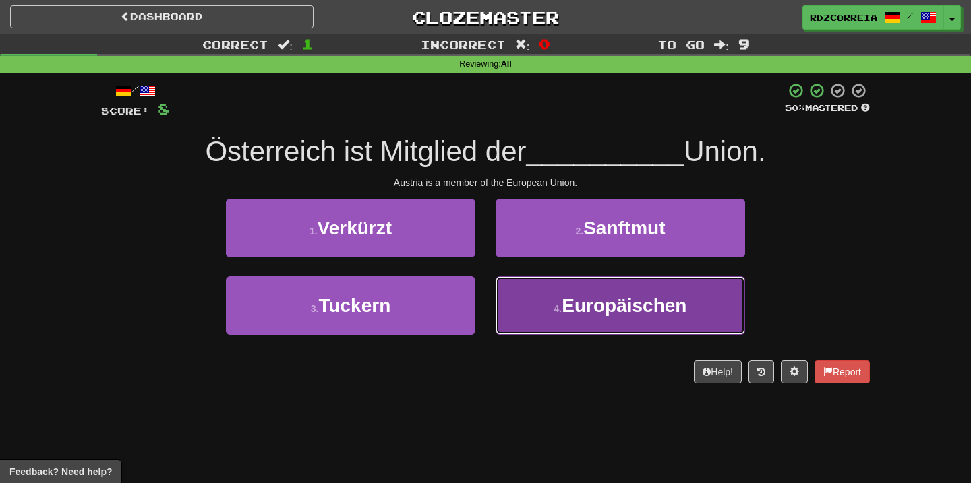
click at [565, 283] on button "4 . Europäischen" at bounding box center [620, 305] width 249 height 59
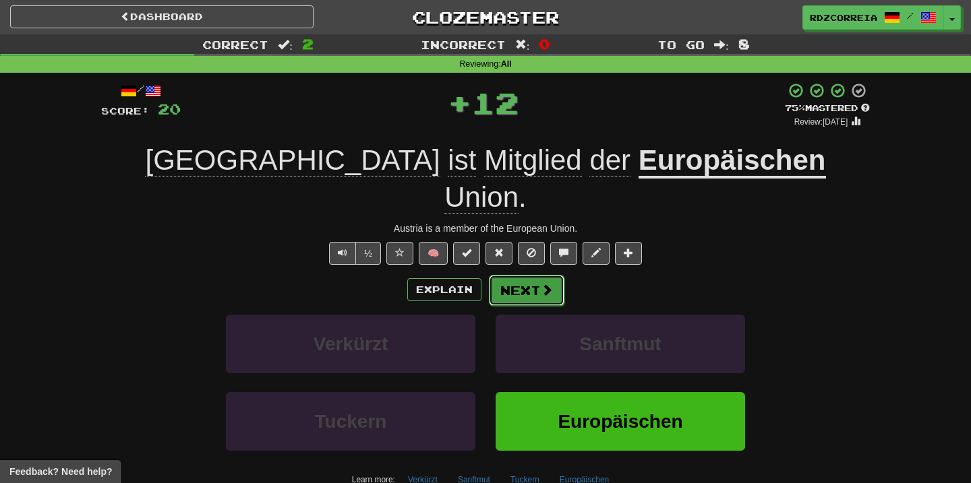
click at [533, 275] on button "Next" at bounding box center [527, 290] width 76 height 31
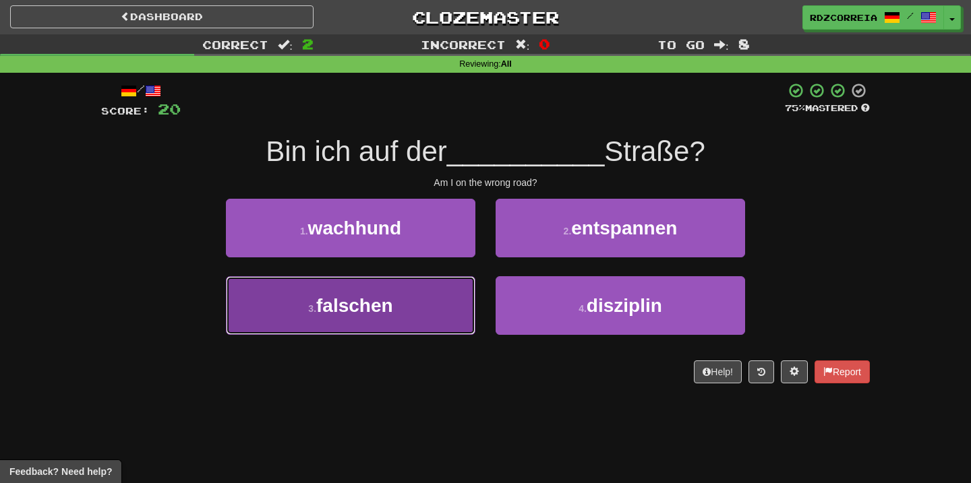
click at [403, 281] on button "3 . falschen" at bounding box center [350, 305] width 249 height 59
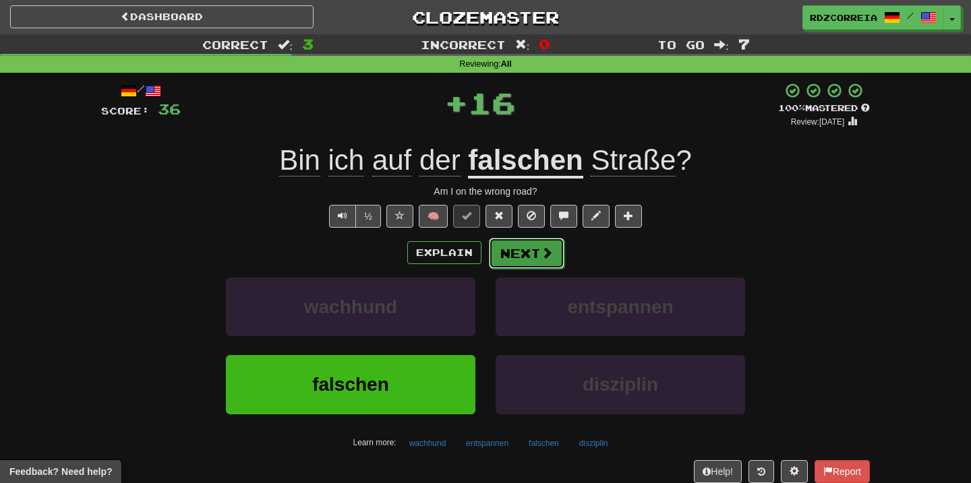
click at [523, 256] on button "Next" at bounding box center [527, 253] width 76 height 31
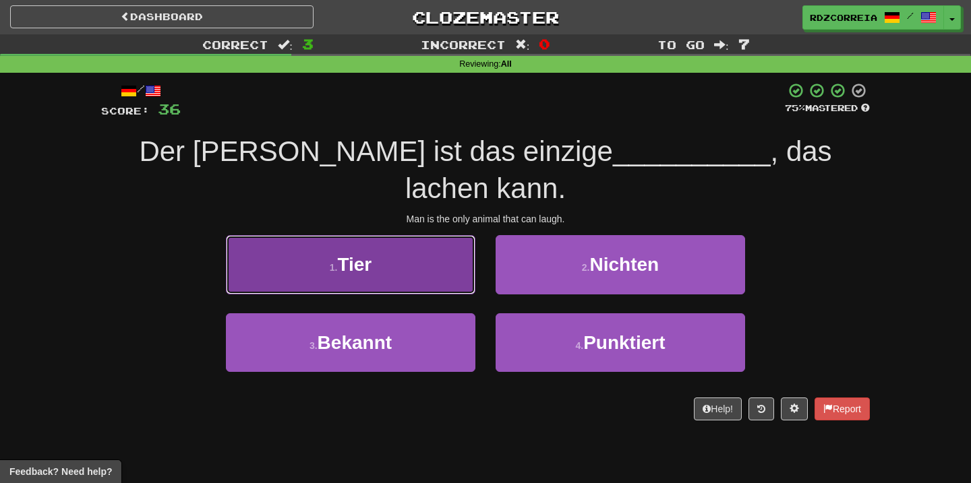
click at [405, 241] on button "1 . Tier" at bounding box center [350, 264] width 249 height 59
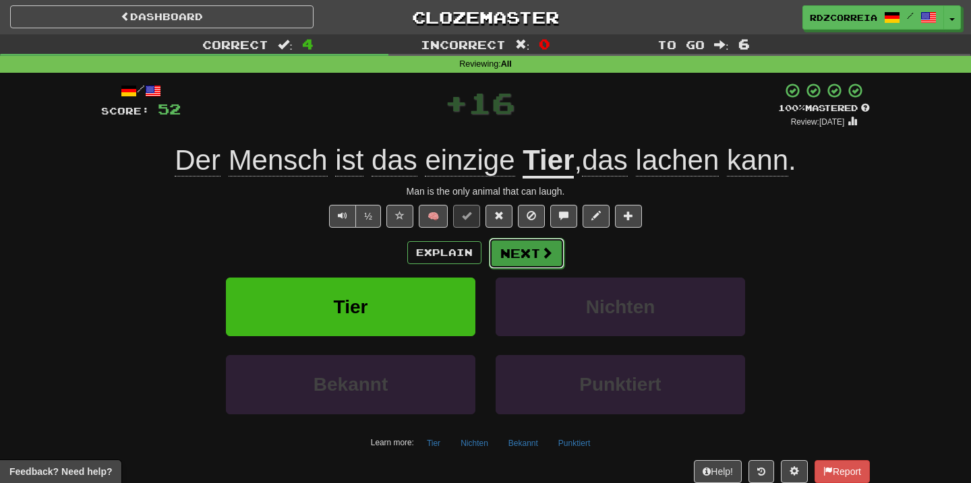
click at [532, 250] on button "Next" at bounding box center [527, 253] width 76 height 31
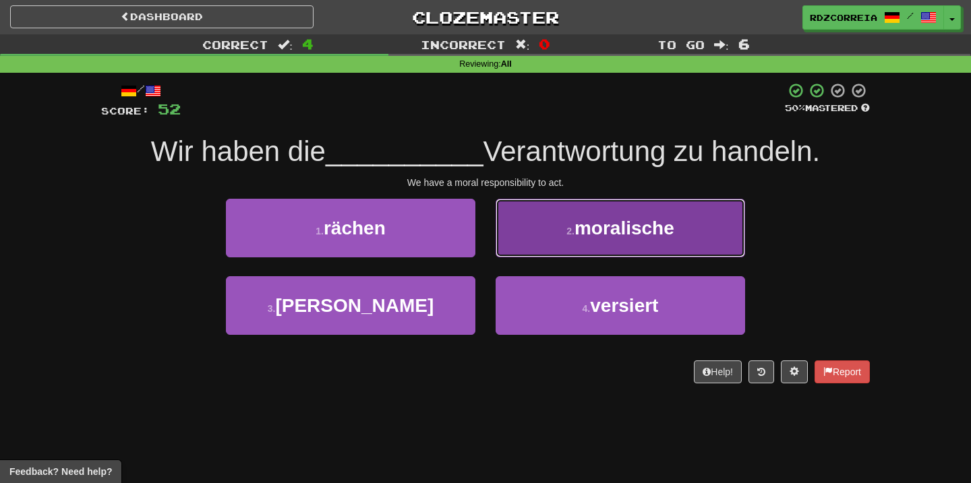
click at [550, 253] on button "2 . moralische" at bounding box center [620, 228] width 249 height 59
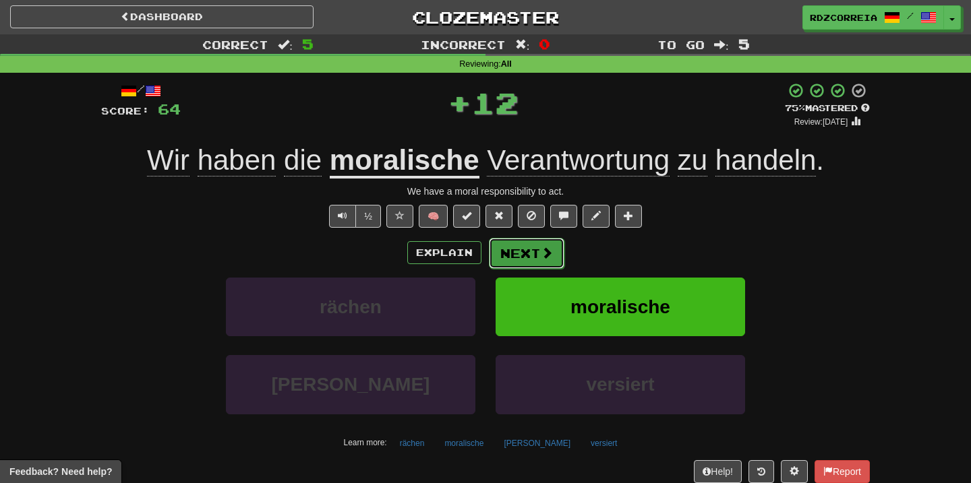
click at [524, 261] on button "Next" at bounding box center [527, 253] width 76 height 31
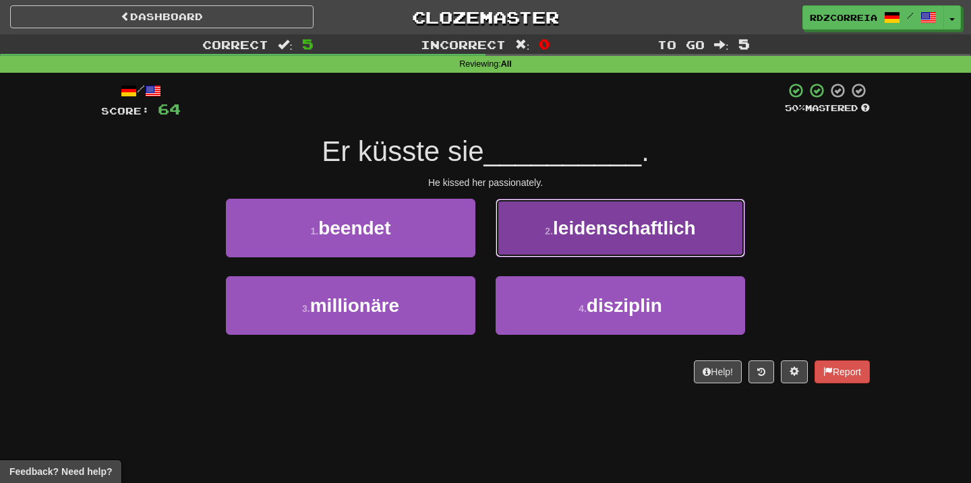
click at [557, 252] on button "2 . leidenschaftlich" at bounding box center [620, 228] width 249 height 59
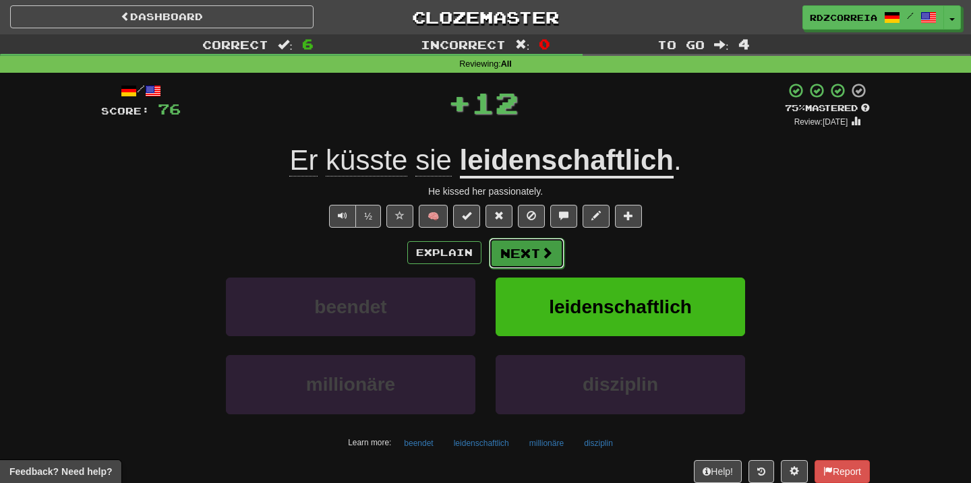
click at [512, 250] on button "Next" at bounding box center [527, 253] width 76 height 31
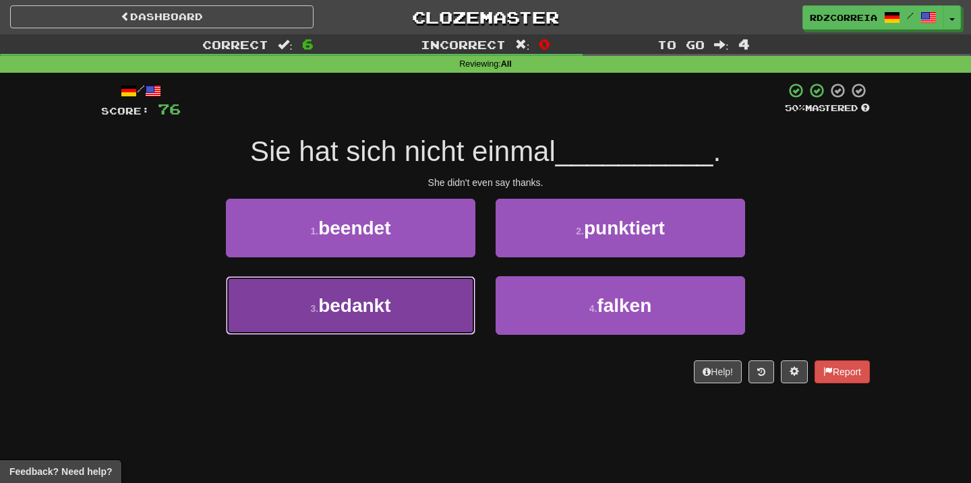
click at [404, 281] on button "3 . bedankt" at bounding box center [350, 305] width 249 height 59
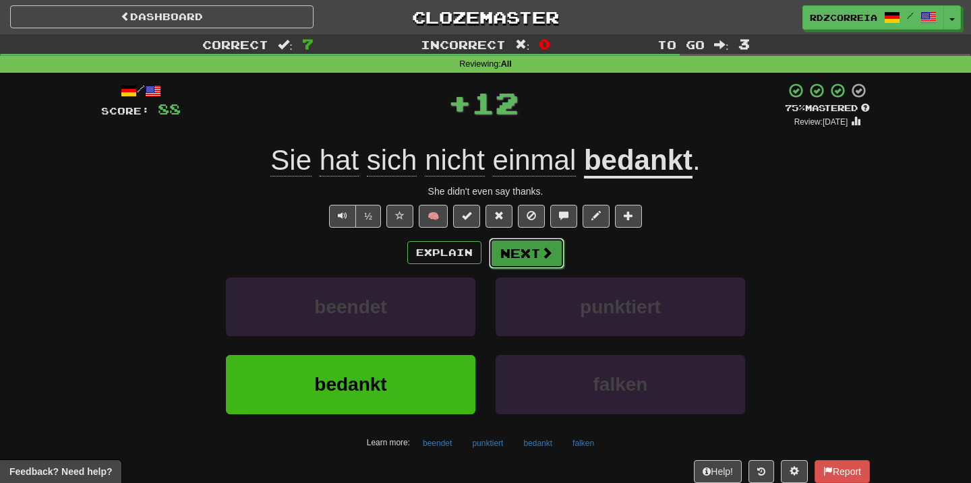
click at [531, 251] on button "Next" at bounding box center [527, 253] width 76 height 31
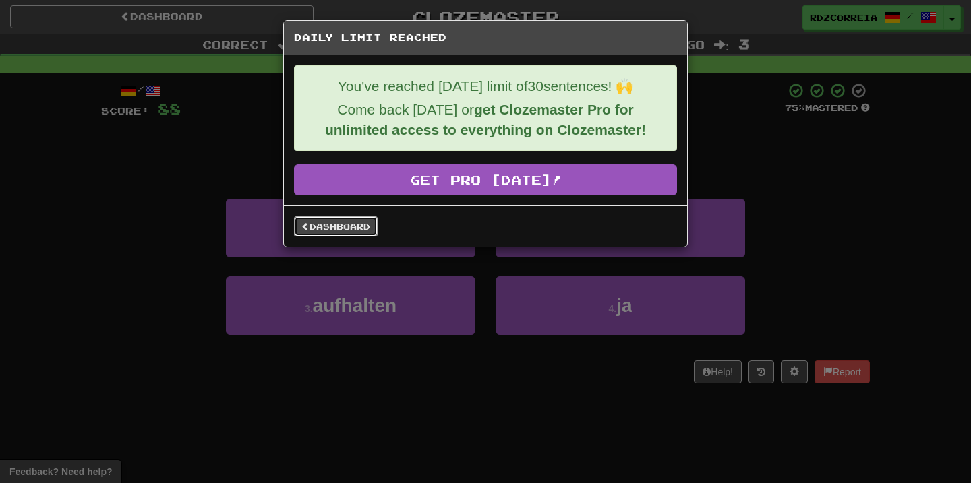
click at [341, 230] on link "Dashboard" at bounding box center [336, 226] width 84 height 20
